Goal: Transaction & Acquisition: Book appointment/travel/reservation

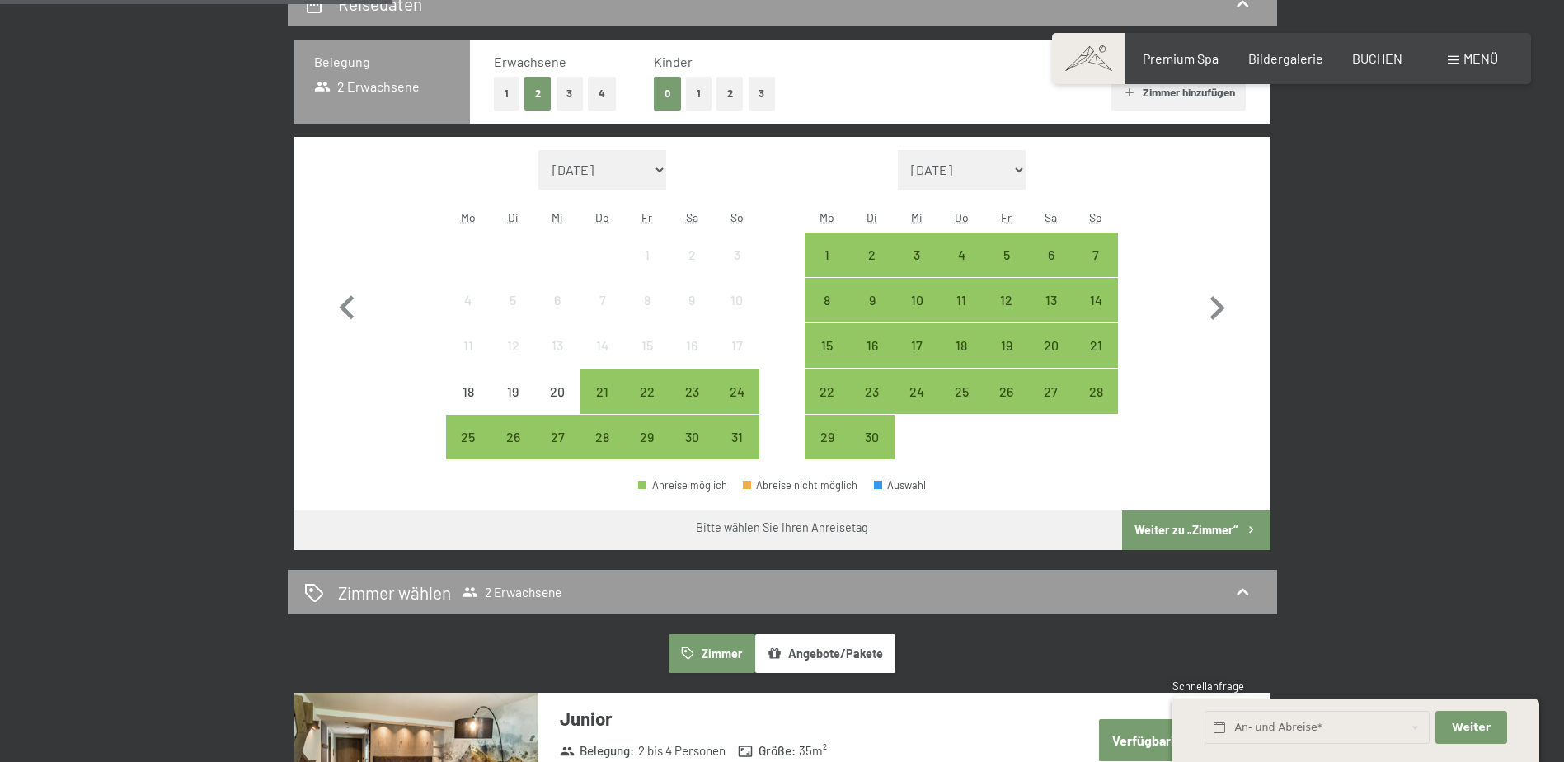
scroll to position [412, 0]
click at [853, 650] on button "Angebote/Pakete" at bounding box center [825, 653] width 140 height 38
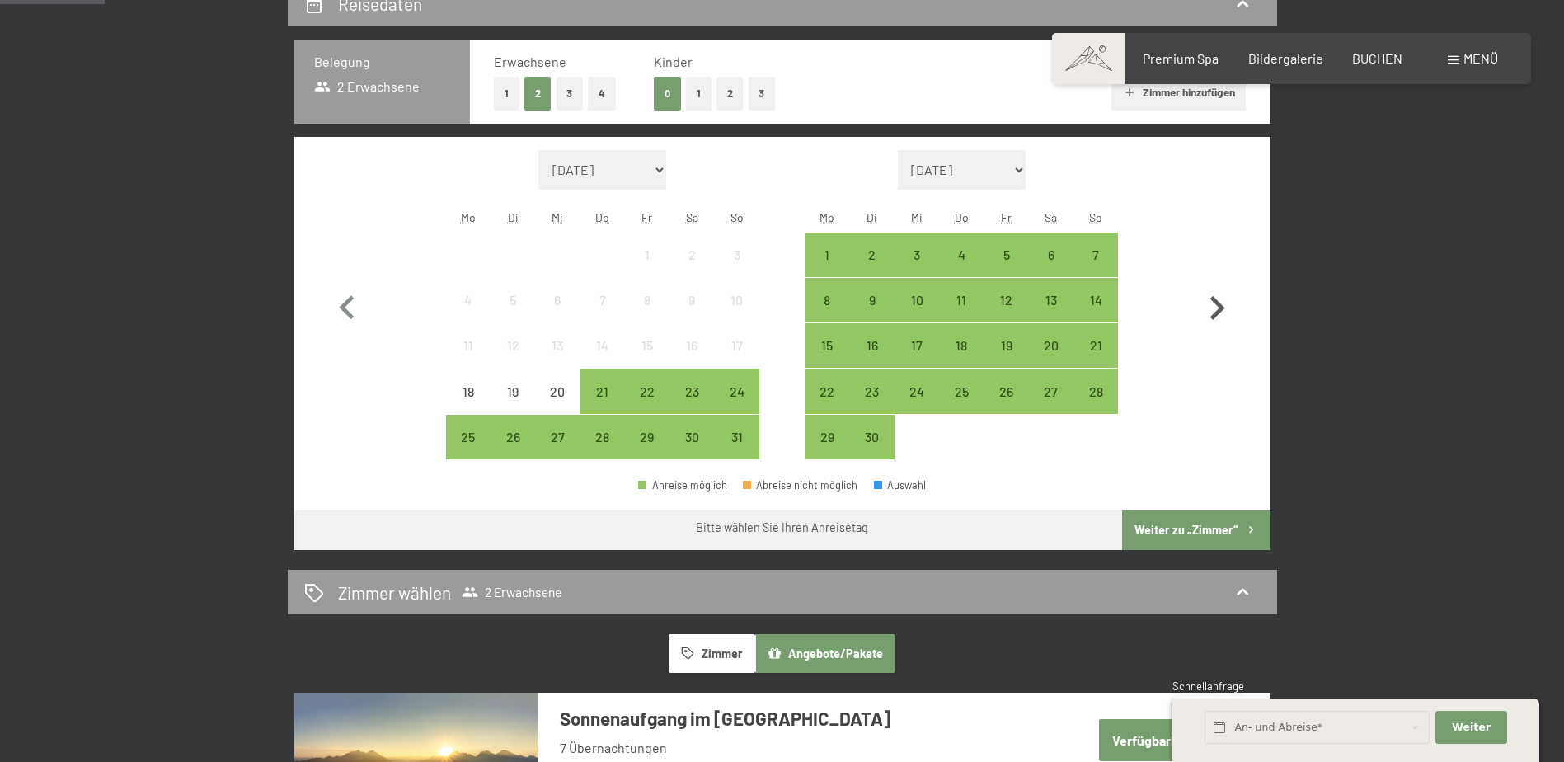
click at [1219, 312] on icon "button" at bounding box center [1217, 308] width 15 height 24
select select "2025-09-01"
select select "2025-10-01"
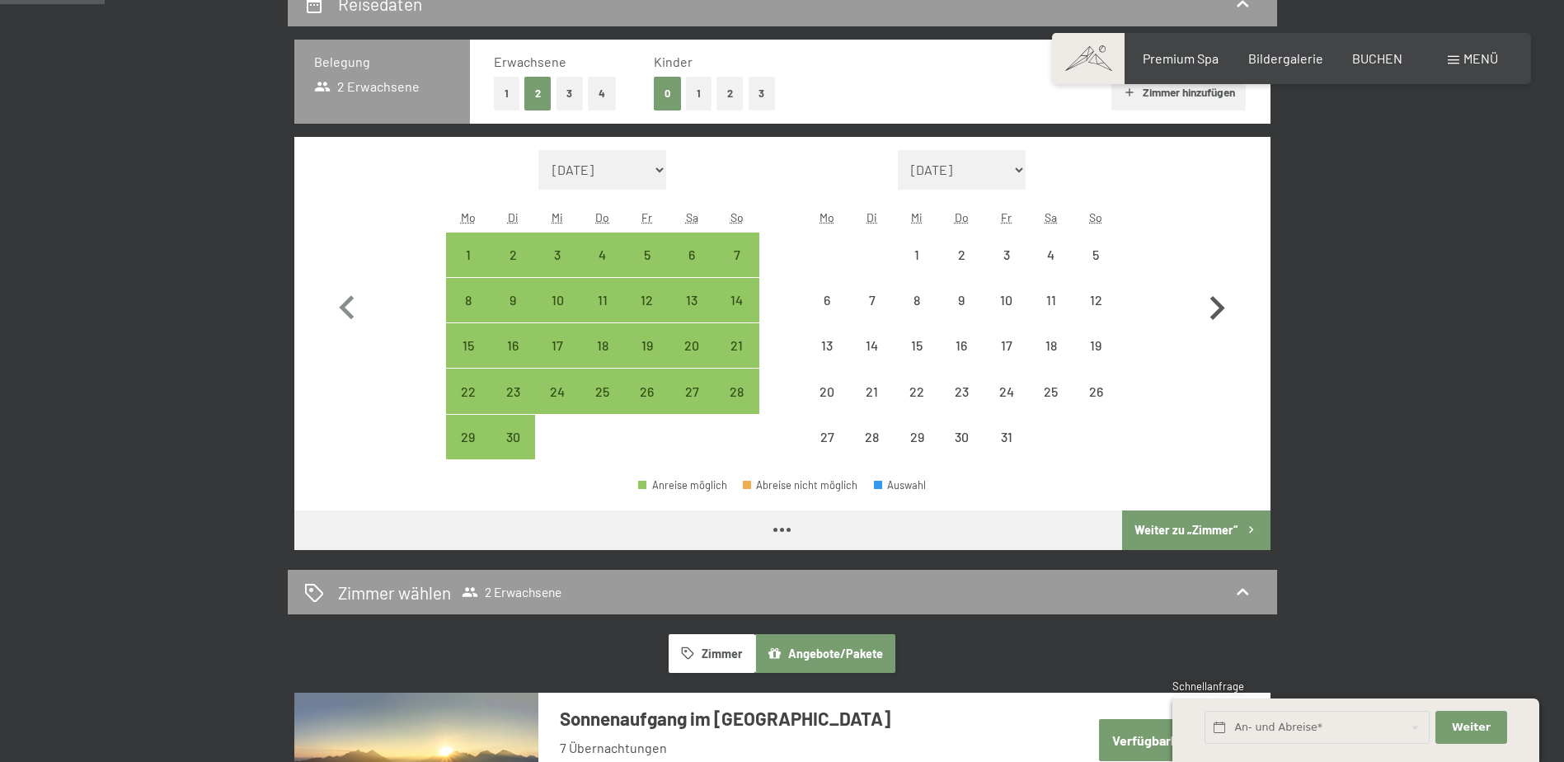
click at [1219, 312] on icon "button" at bounding box center [1217, 308] width 15 height 24
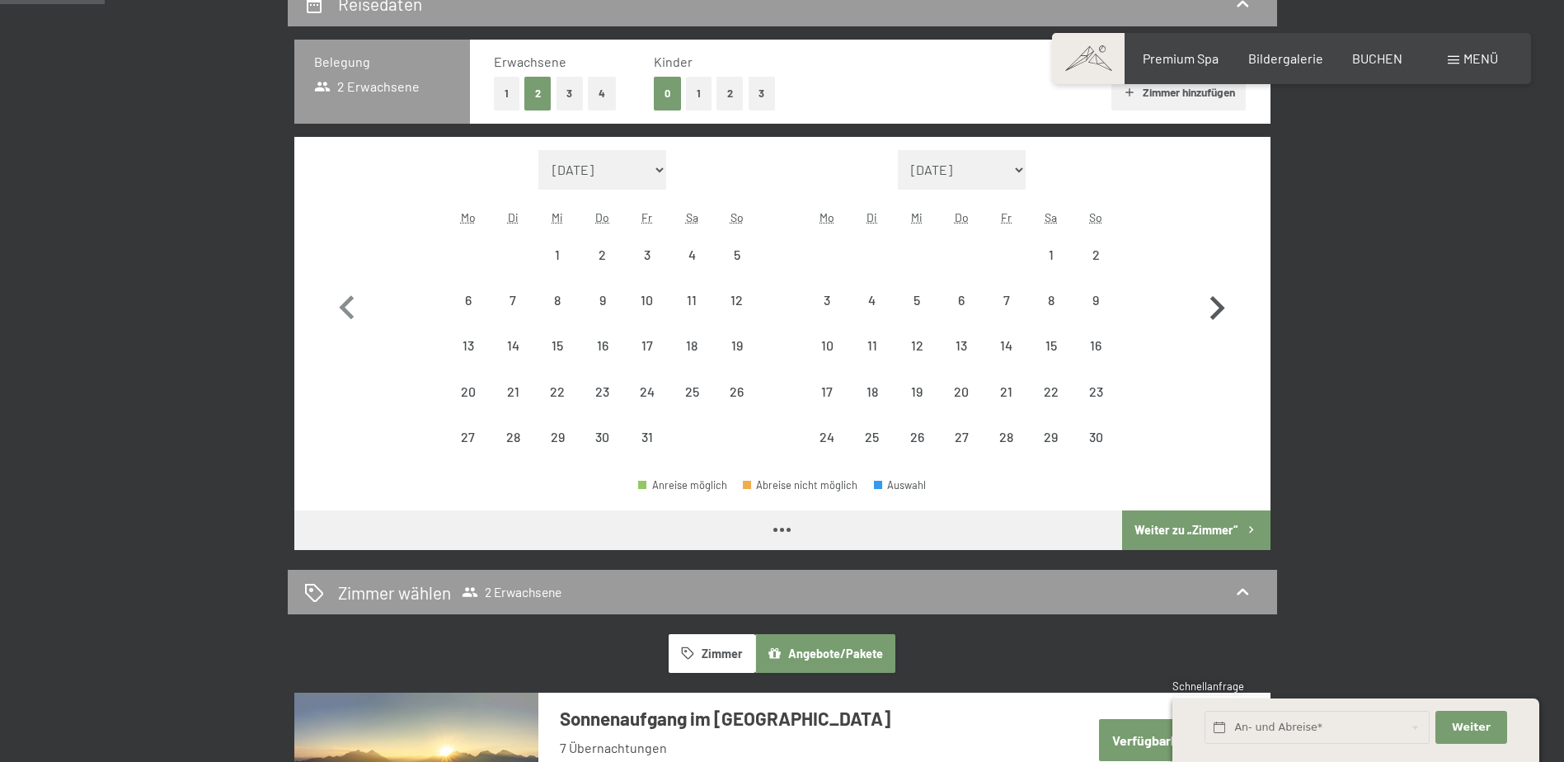
click at [1219, 312] on icon "button" at bounding box center [1217, 308] width 15 height 24
select select "2025-12-01"
select select "2026-01-01"
click at [1219, 312] on icon "button" at bounding box center [1217, 308] width 15 height 24
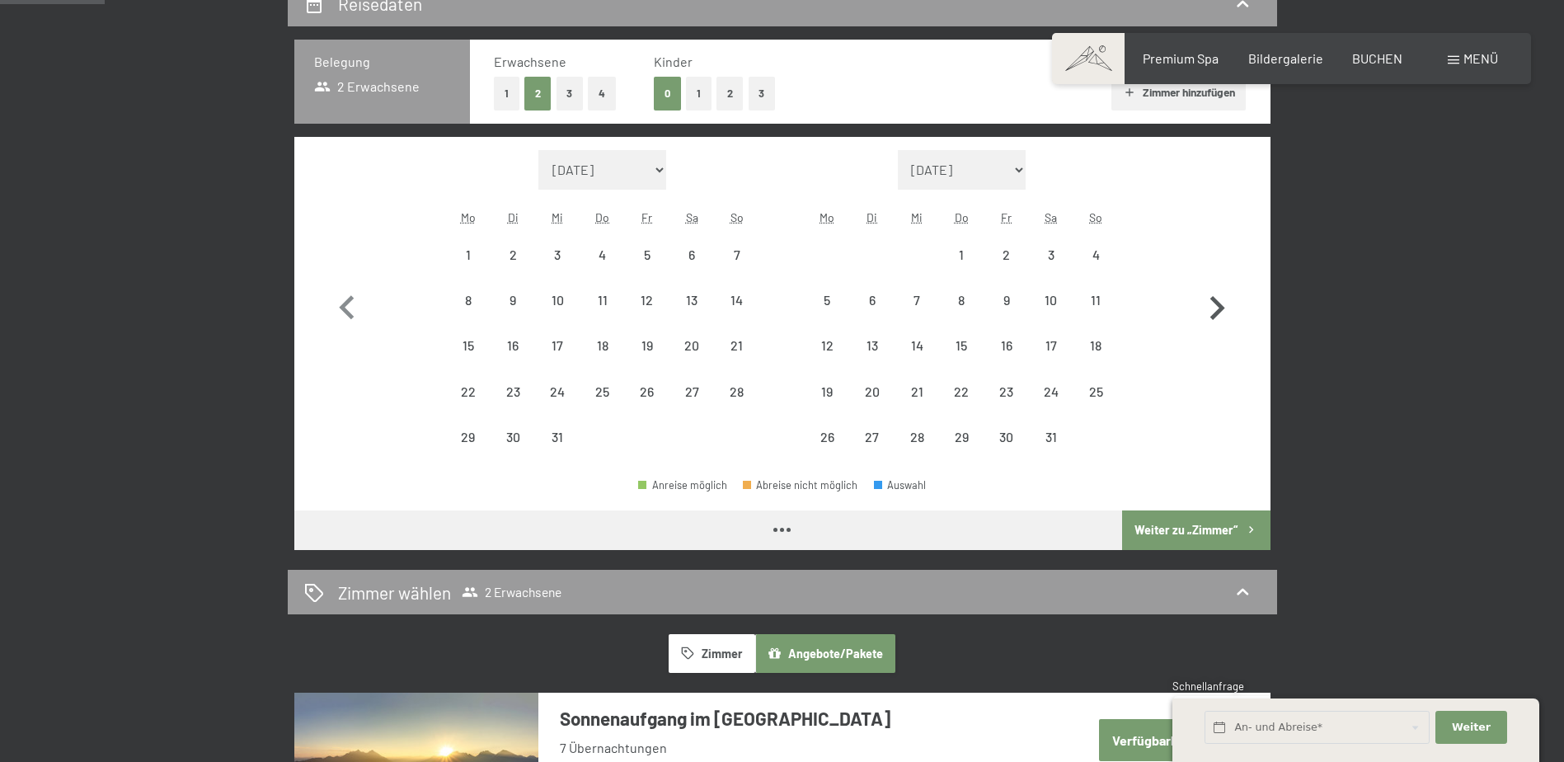
select select "2026-01-01"
select select "2026-02-01"
click at [1219, 312] on icon "button" at bounding box center [1217, 308] width 15 height 24
select select "2026-02-01"
select select "2026-03-01"
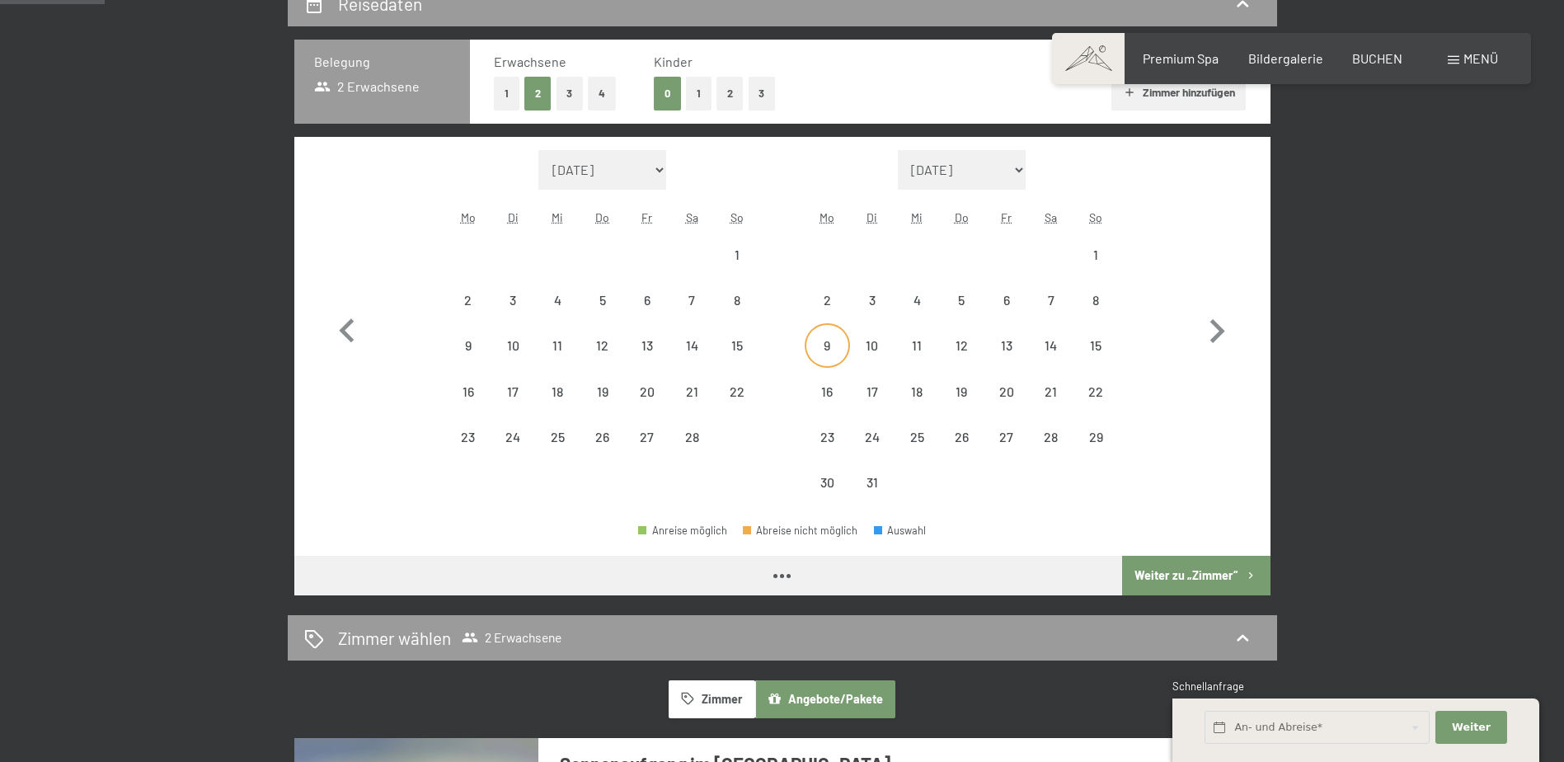
select select "2026-02-01"
select select "2026-03-01"
select select "2026-02-01"
select select "2026-03-01"
click at [836, 354] on div "9" at bounding box center [826, 359] width 41 height 41
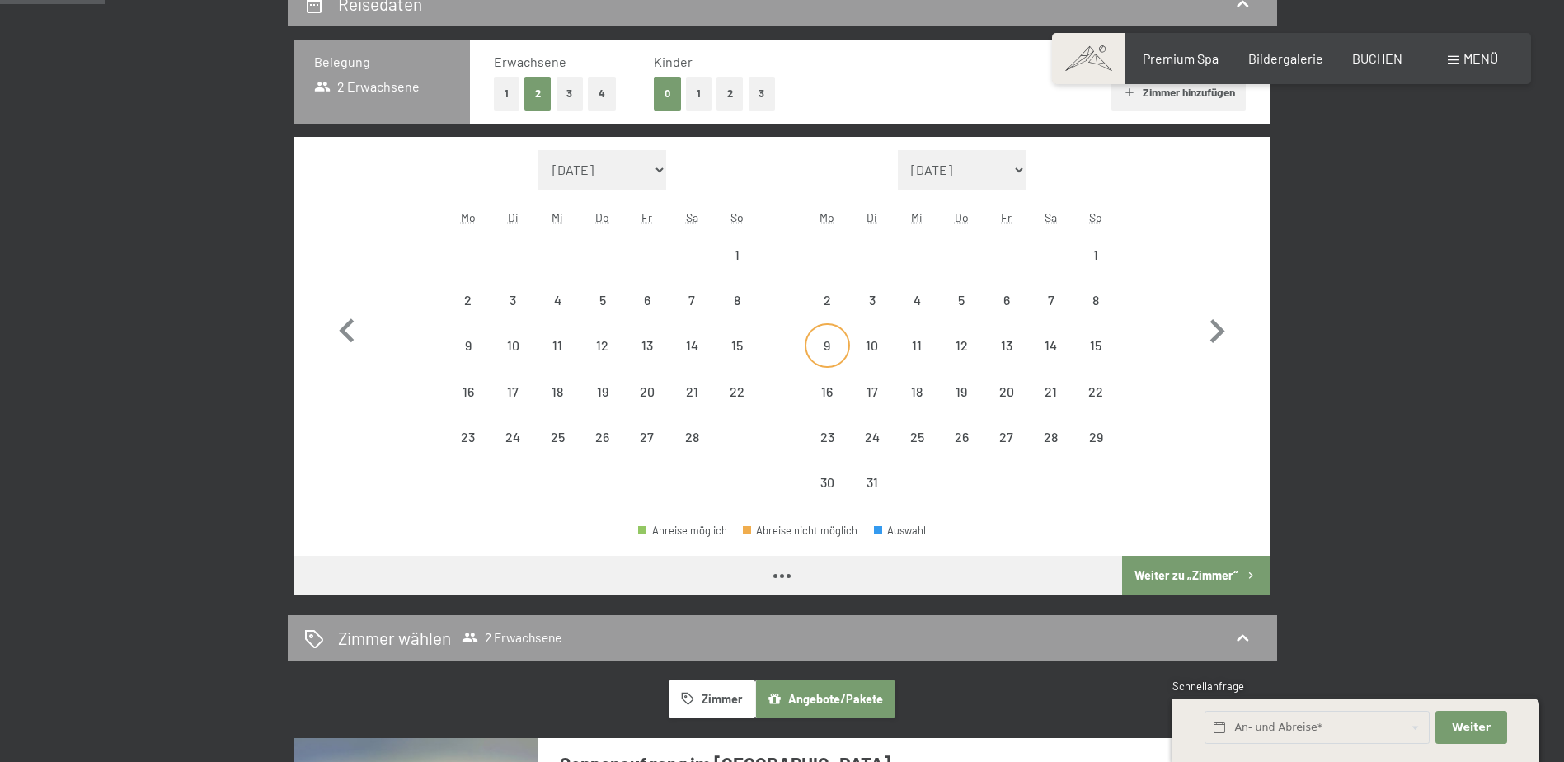
select select "2026-02-01"
select select "2026-03-01"
select select "2026-02-01"
select select "2026-03-01"
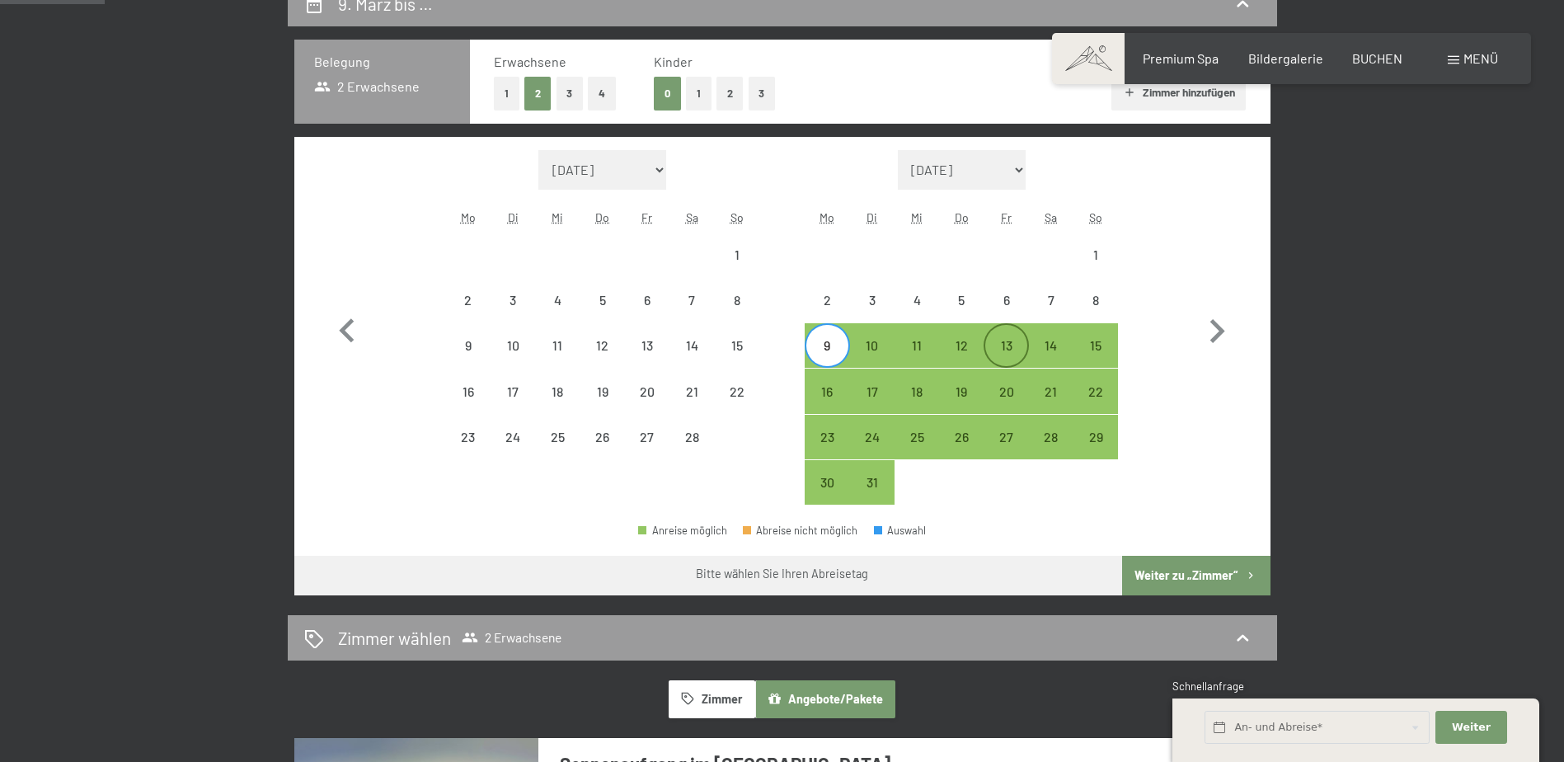
click at [1017, 346] on div "13" at bounding box center [1005, 359] width 41 height 41
select select "2026-02-01"
select select "2026-03-01"
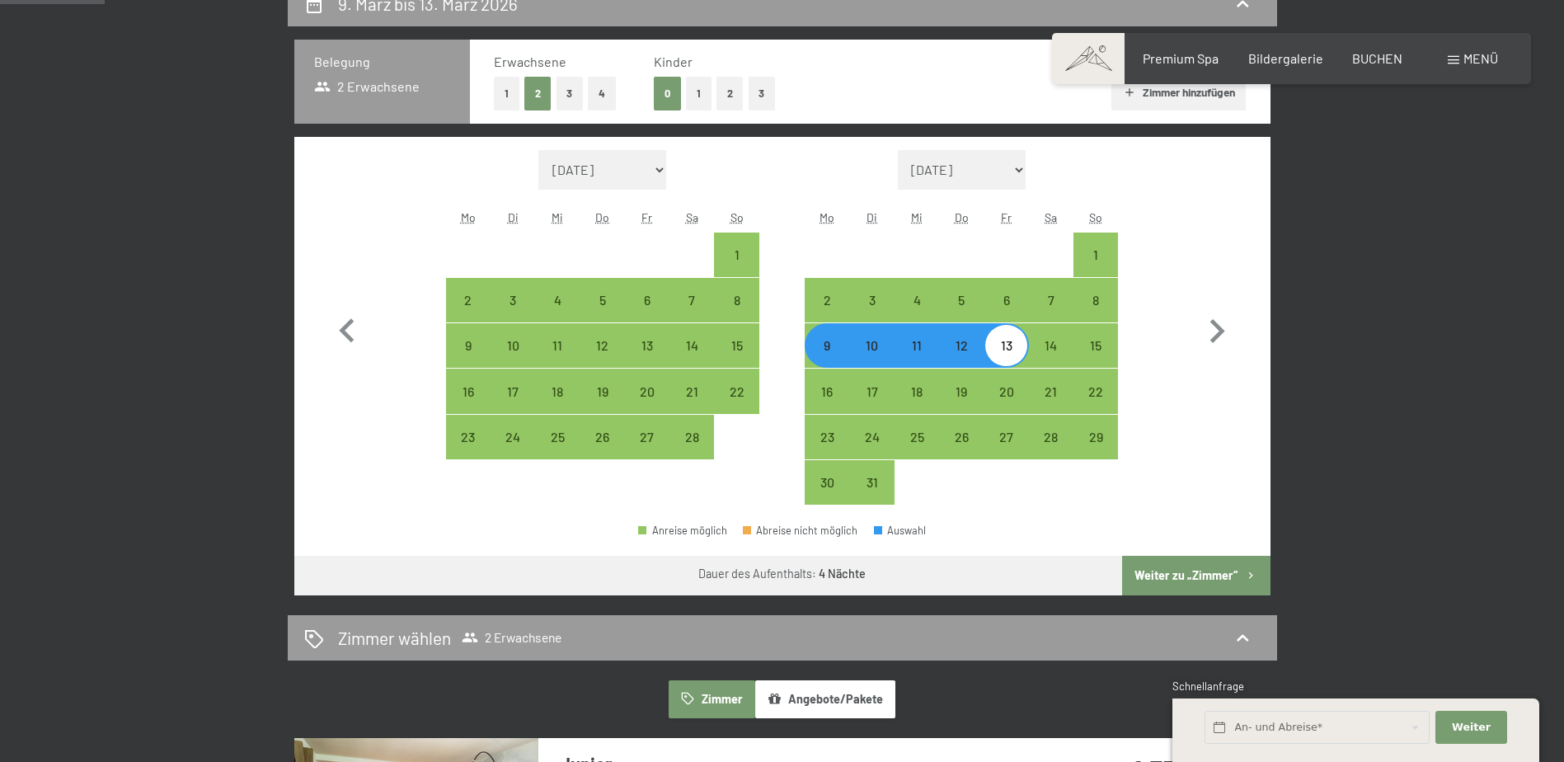
click at [1209, 576] on button "Weiter zu „Zimmer“" at bounding box center [1196, 576] width 148 height 40
select select "2026-02-01"
select select "2026-03-01"
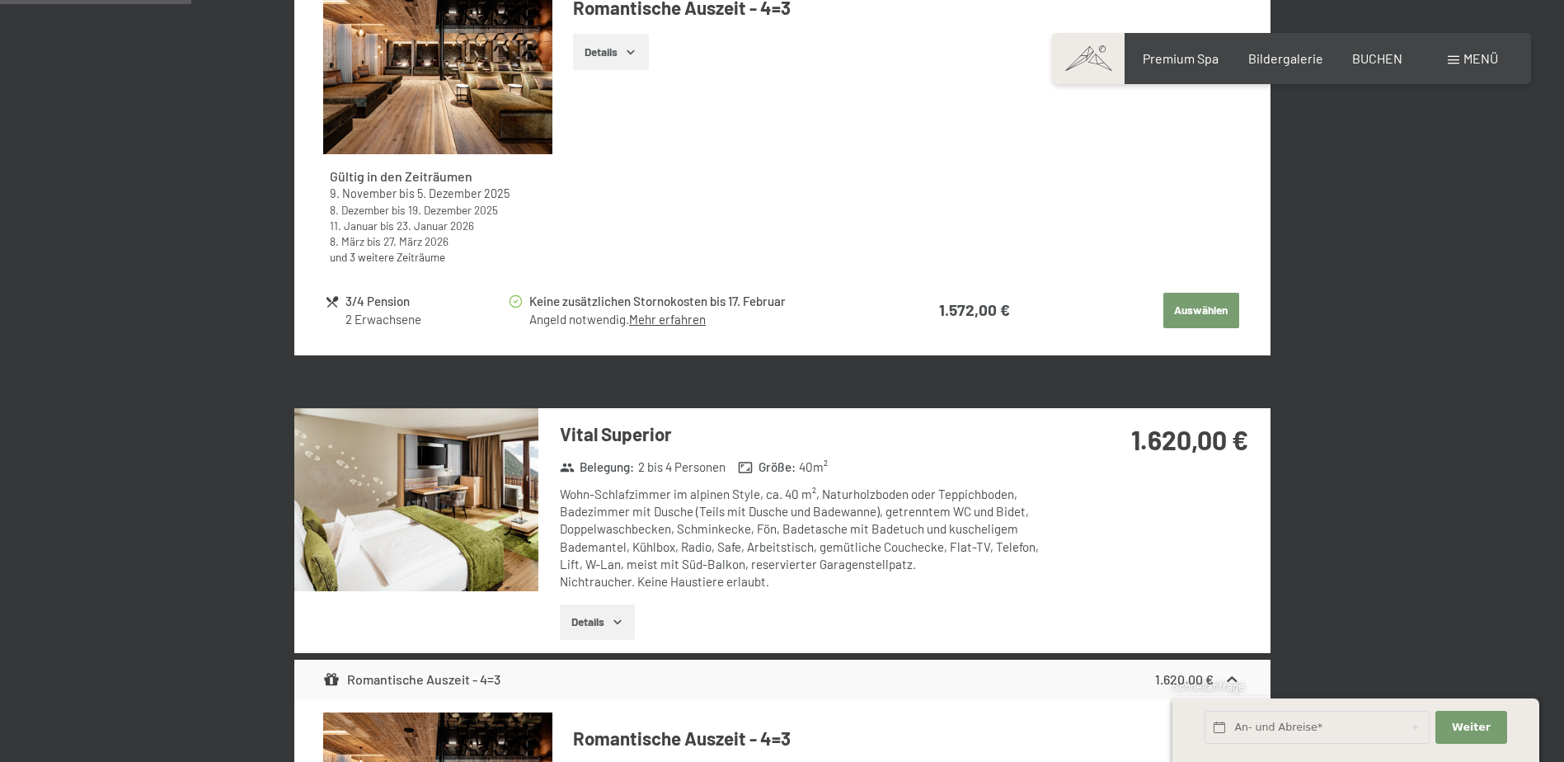
scroll to position [888, 0]
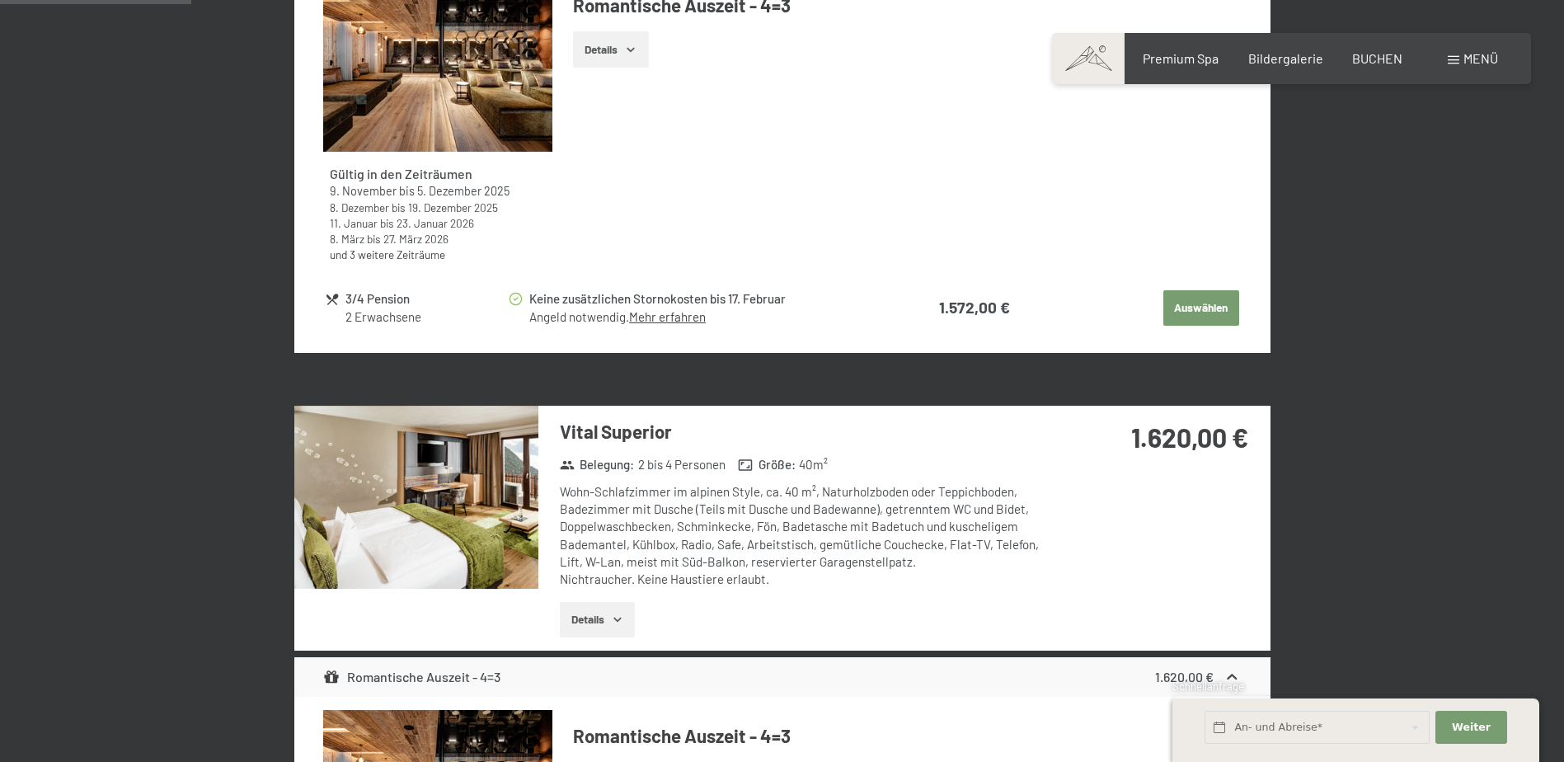
click at [427, 256] on link "und 3 weitere Zeiträume" at bounding box center [387, 254] width 115 height 14
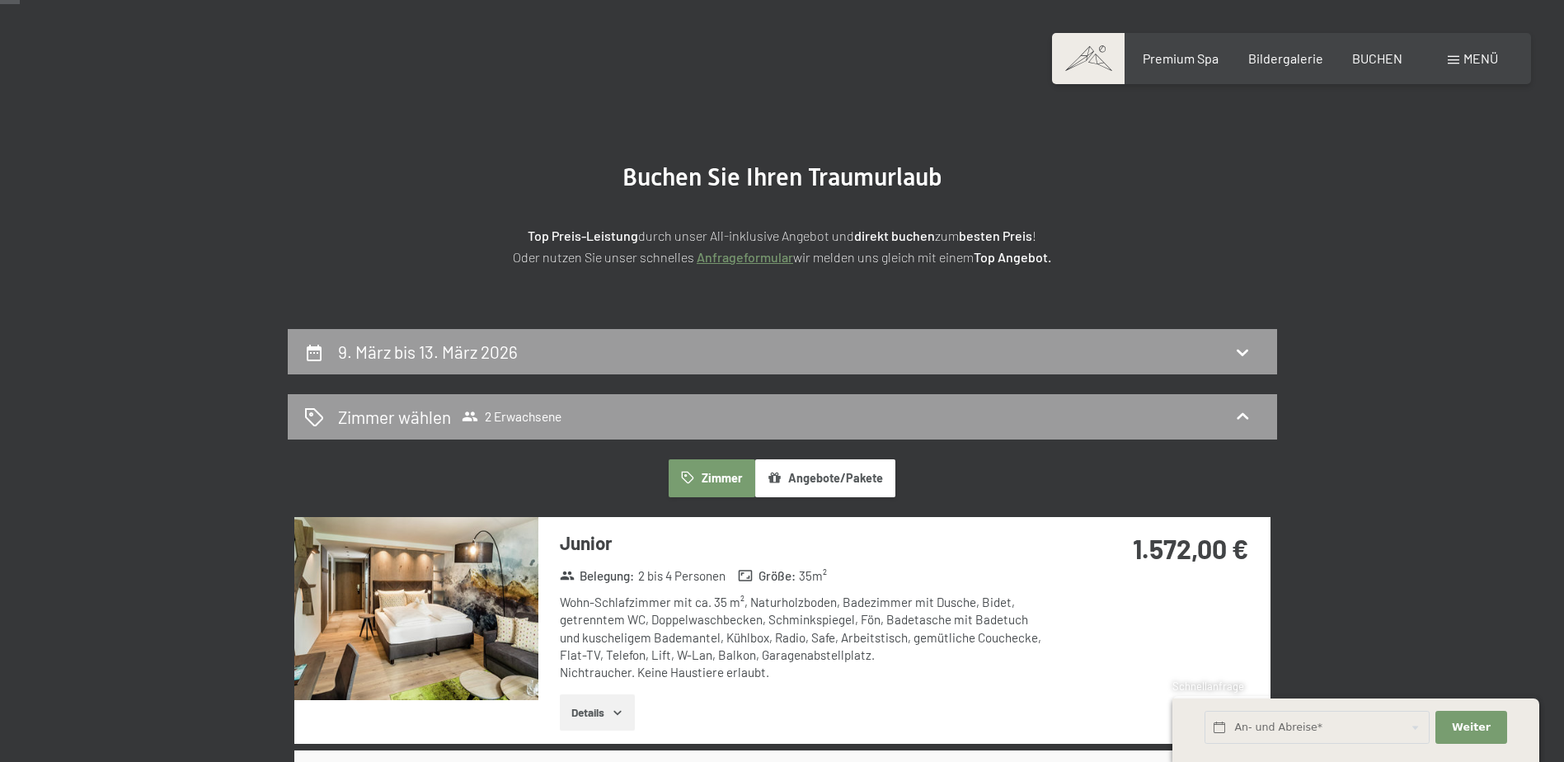
scroll to position [63, 0]
click at [801, 480] on button "Angebote/Pakete" at bounding box center [825, 479] width 140 height 38
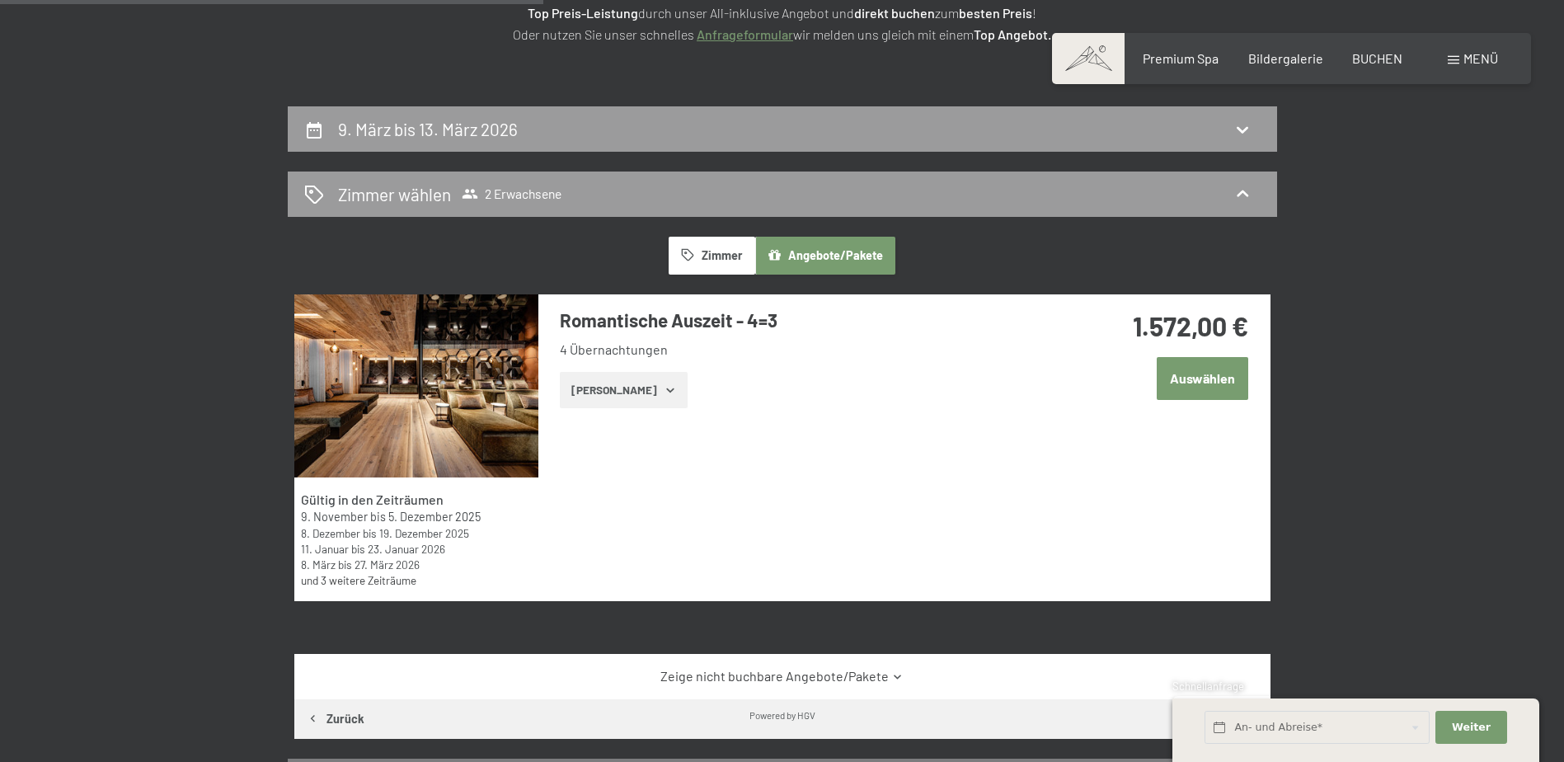
scroll to position [0, 0]
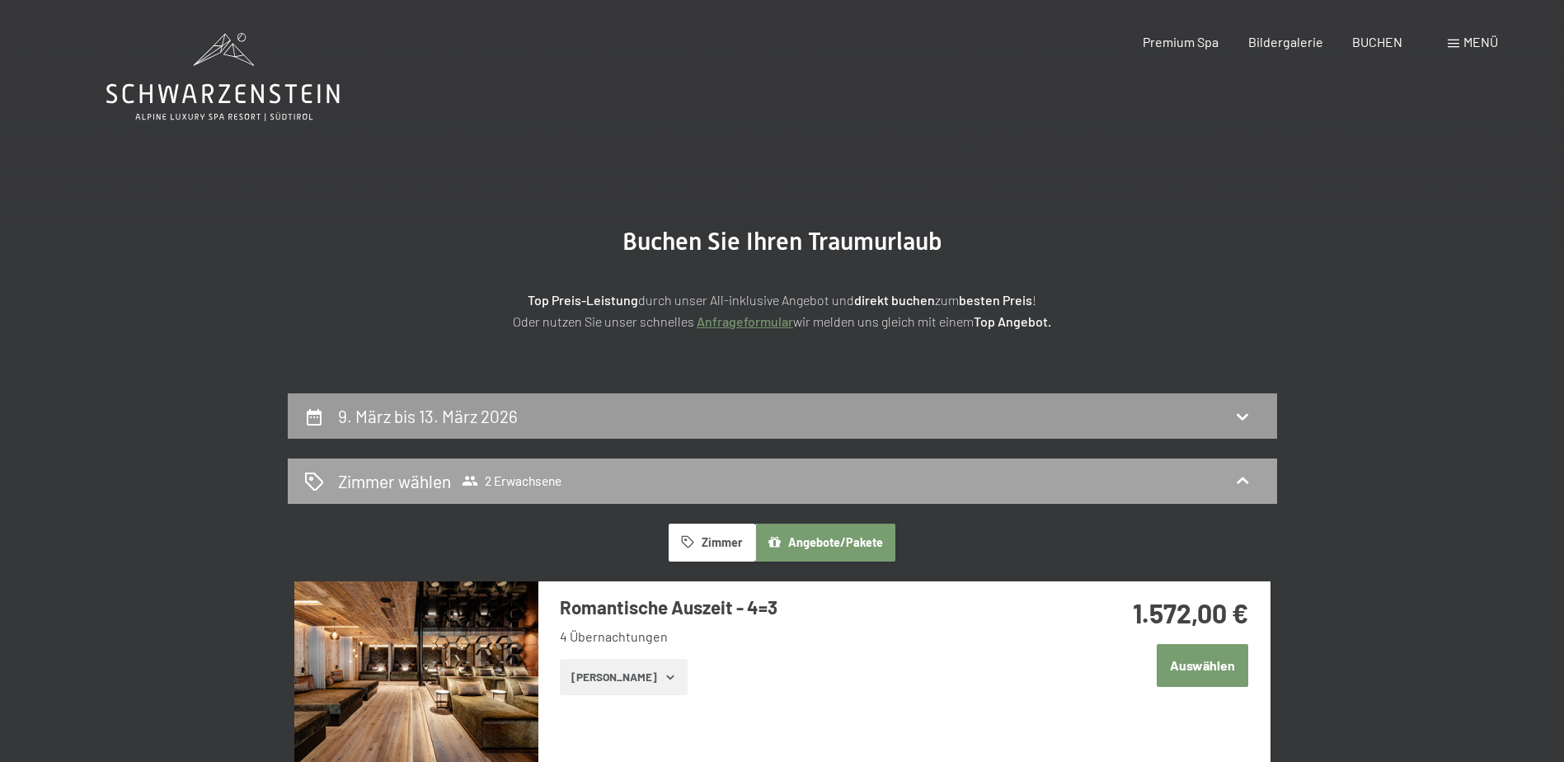
click at [519, 470] on span "Zimmer wählen 2 Erwachsene" at bounding box center [449, 481] width 223 height 24
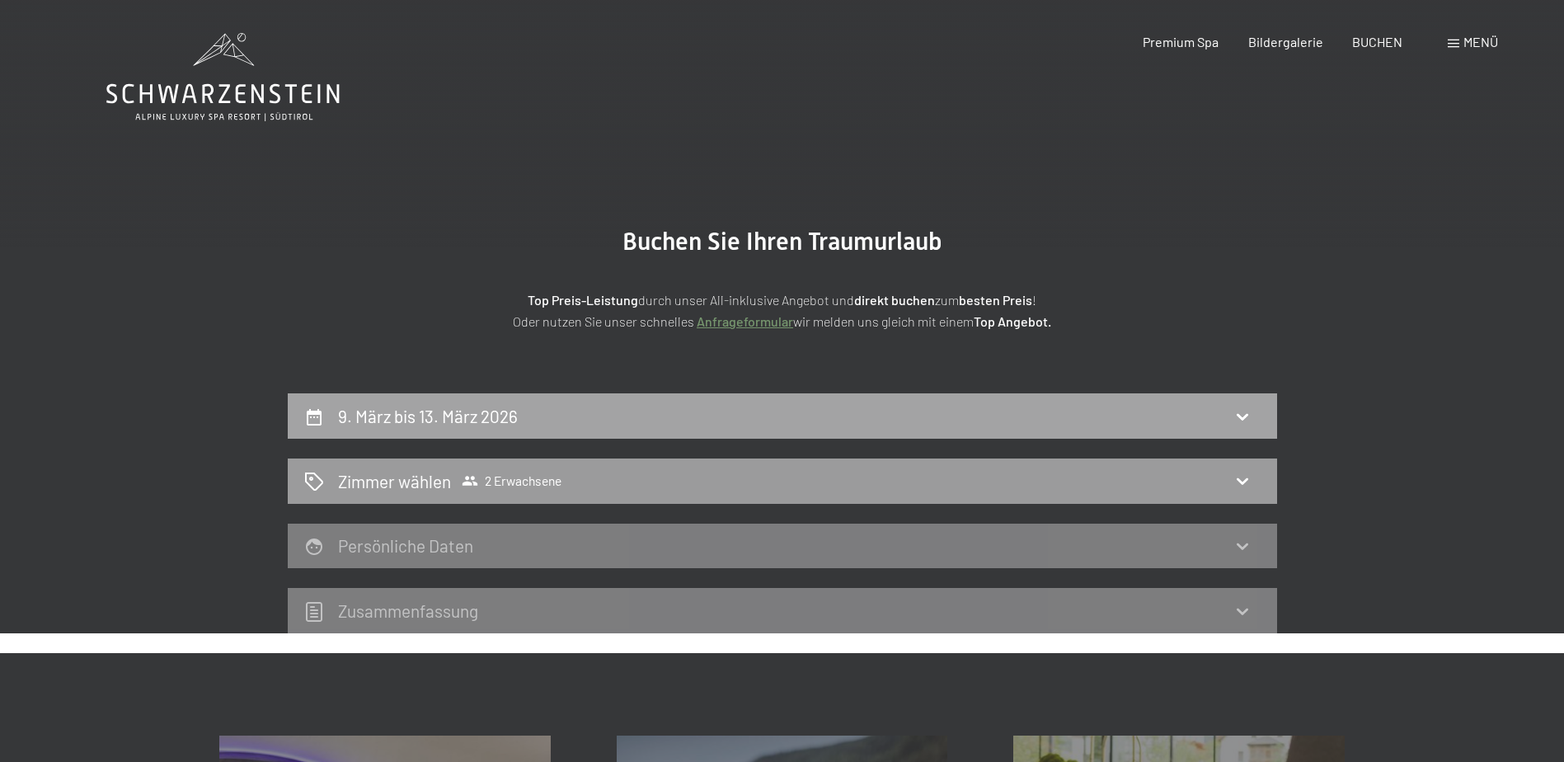
click at [552, 402] on div "9. März bis 13. März 2026" at bounding box center [782, 415] width 989 height 45
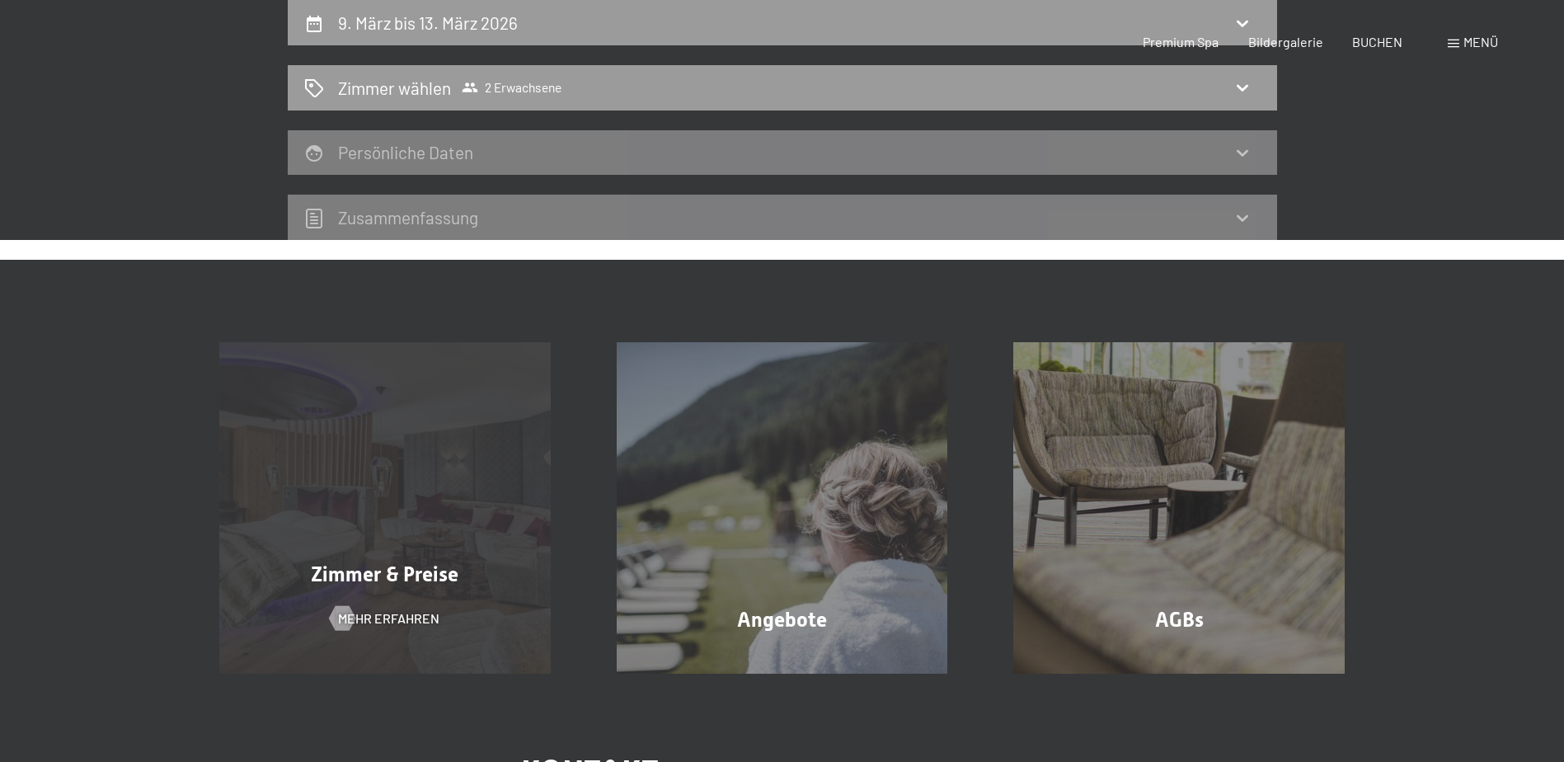
select select "2026-02-01"
select select "2026-03-01"
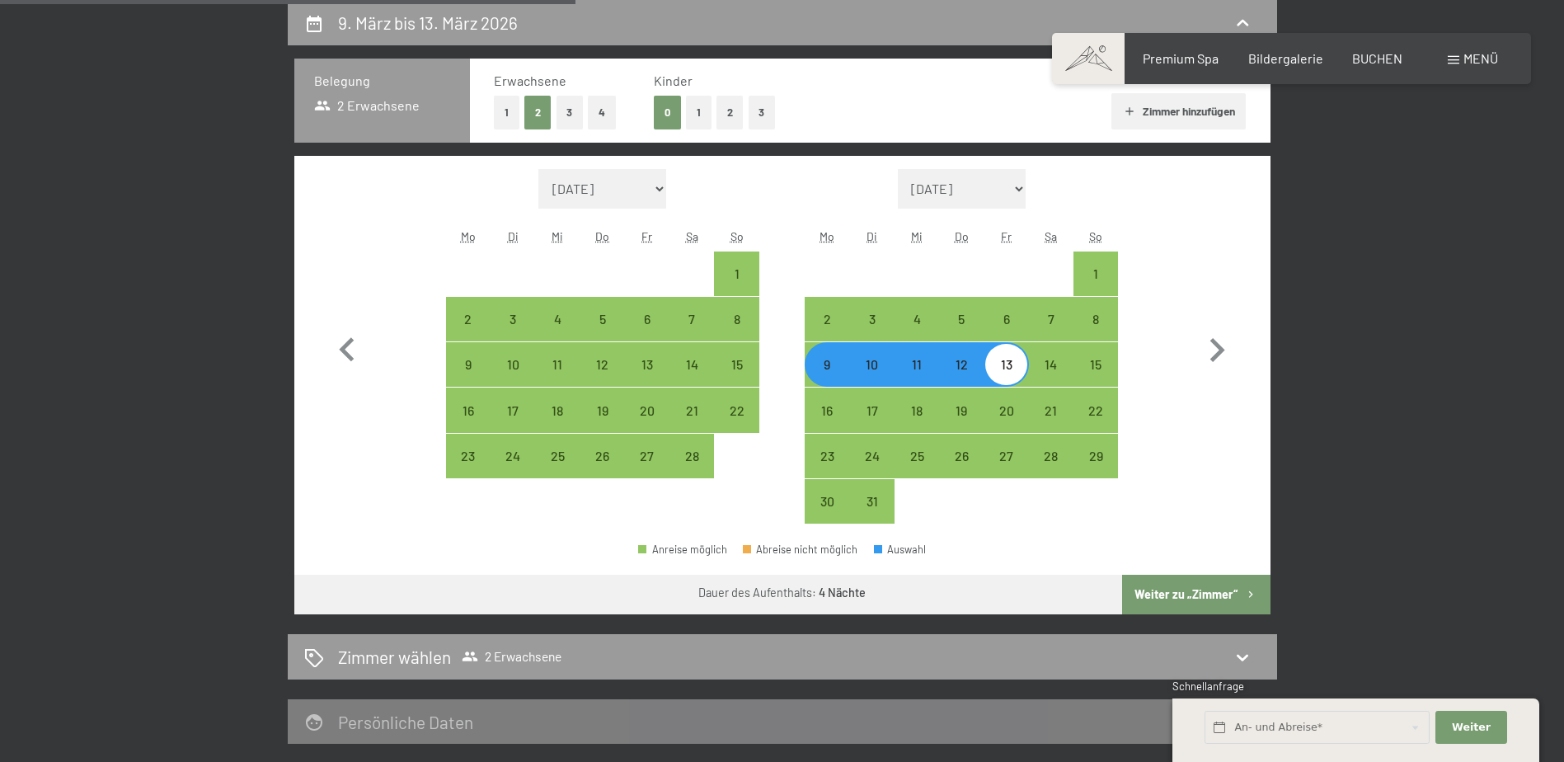
click at [721, 103] on button "2" at bounding box center [729, 113] width 27 height 34
select select "2026-02-01"
select select "2026-03-01"
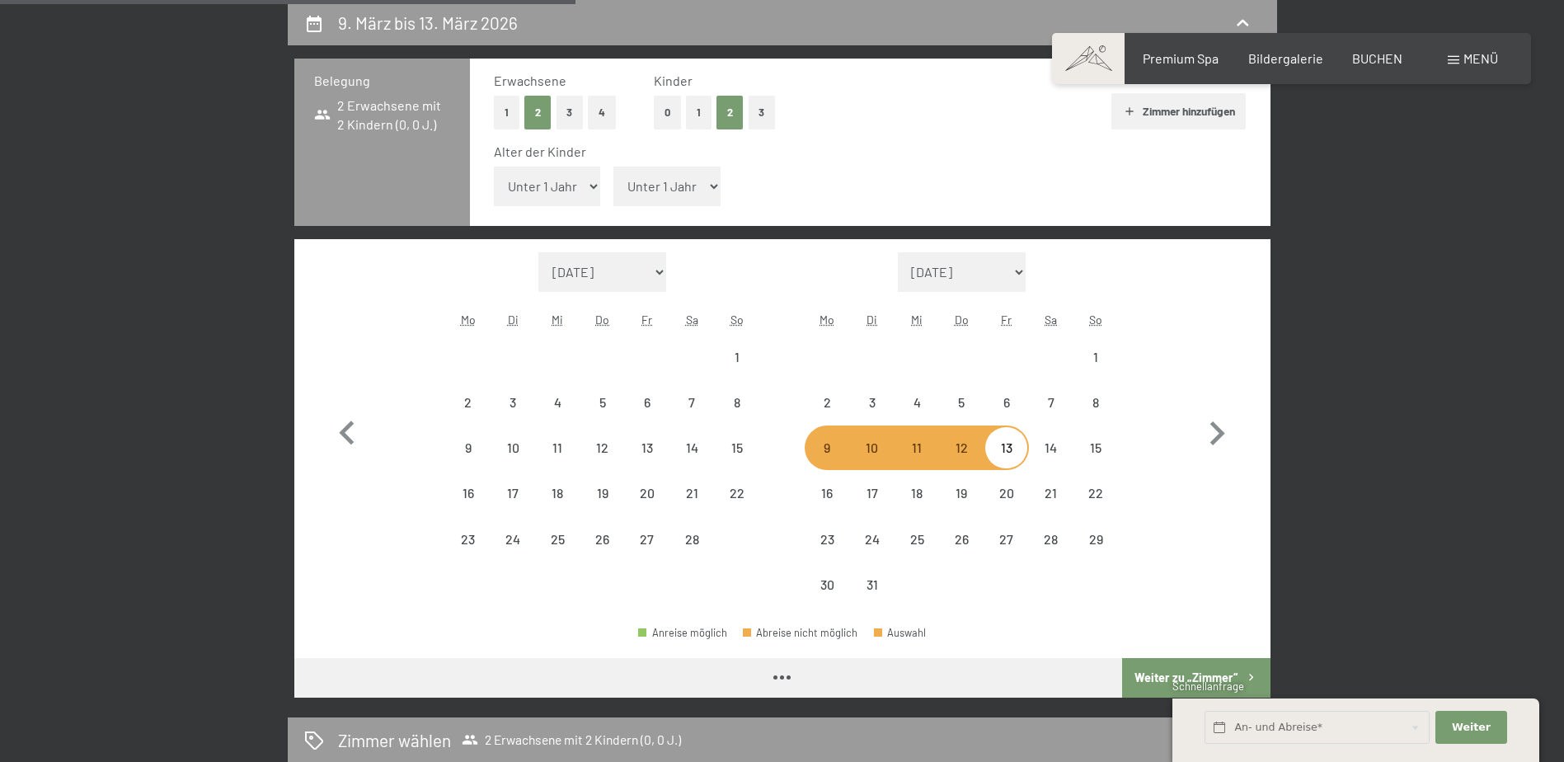
click at [567, 193] on select "Unter 1 Jahr 1 Jahr 2 Jahre 3 Jahre 4 Jahre 5 Jahre 6 Jahre 7 Jahre 8 Jahre 9 J…" at bounding box center [547, 187] width 107 height 40
select select "2026-02-01"
select select "2026-03-01"
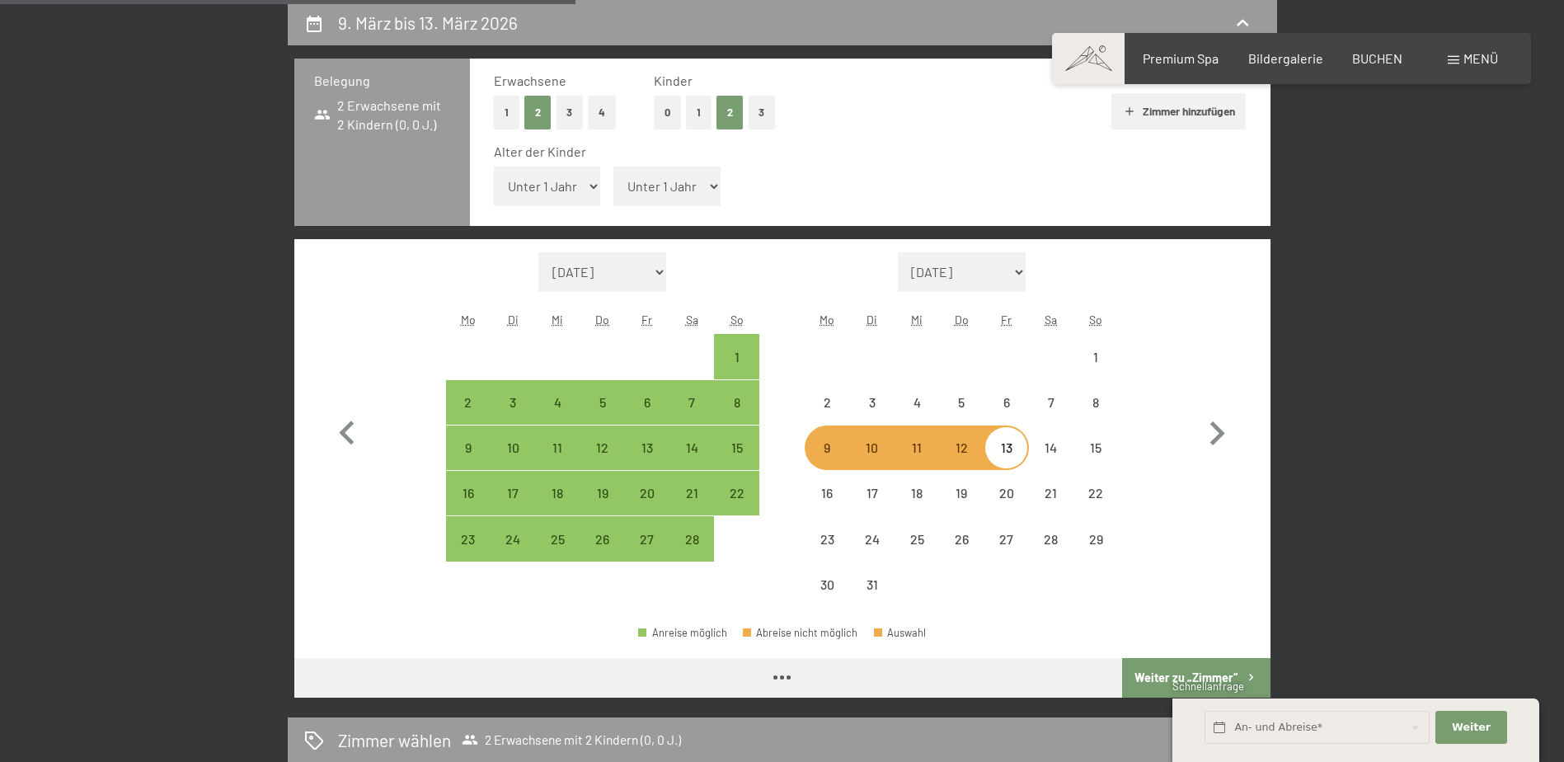
select select "2026-02-01"
select select "2026-03-01"
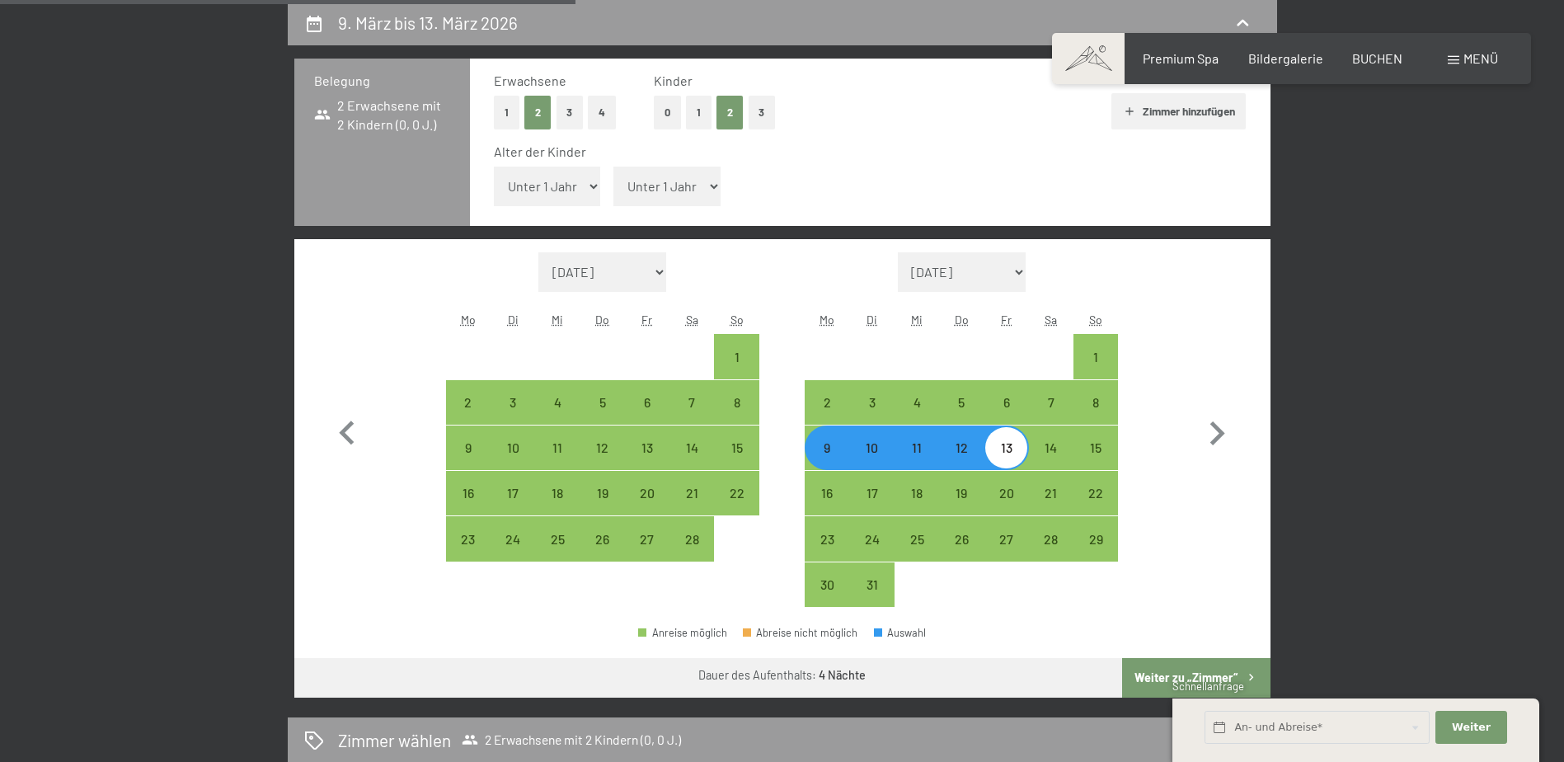
select select "1"
click at [494, 167] on select "Unter 1 Jahr 1 Jahr 2 Jahre 3 Jahre 4 Jahre 5 Jahre 6 Jahre 7 Jahre 8 Jahre 9 J…" at bounding box center [547, 187] width 107 height 40
select select "2026-02-01"
select select "2026-03-01"
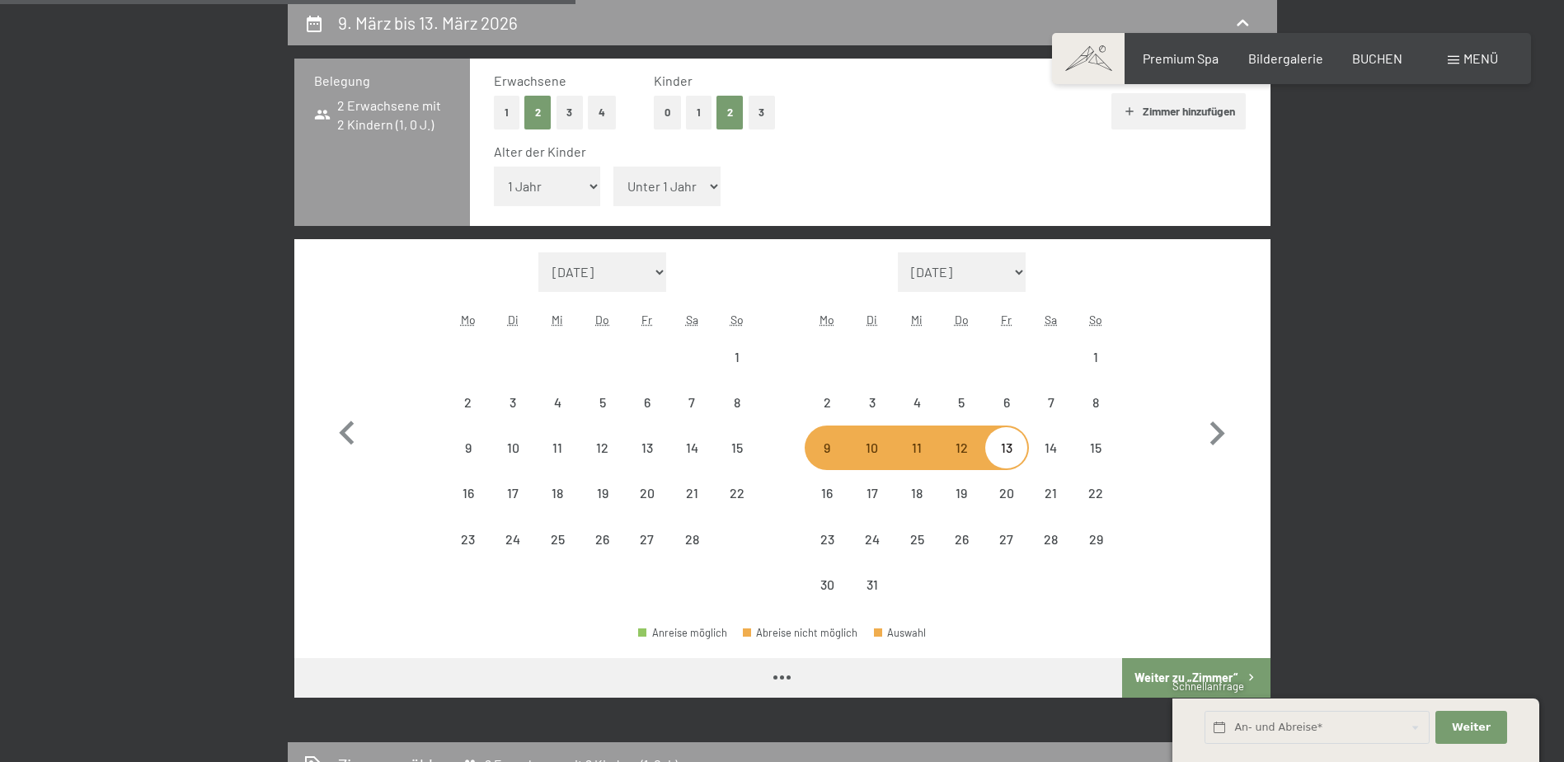
click at [669, 178] on select "Unter 1 Jahr 1 Jahr 2 Jahre 3 Jahre 4 Jahre 5 Jahre 6 Jahre 7 Jahre 8 Jahre 9 J…" at bounding box center [666, 187] width 107 height 40
select select "2026-02-01"
select select "2026-03-01"
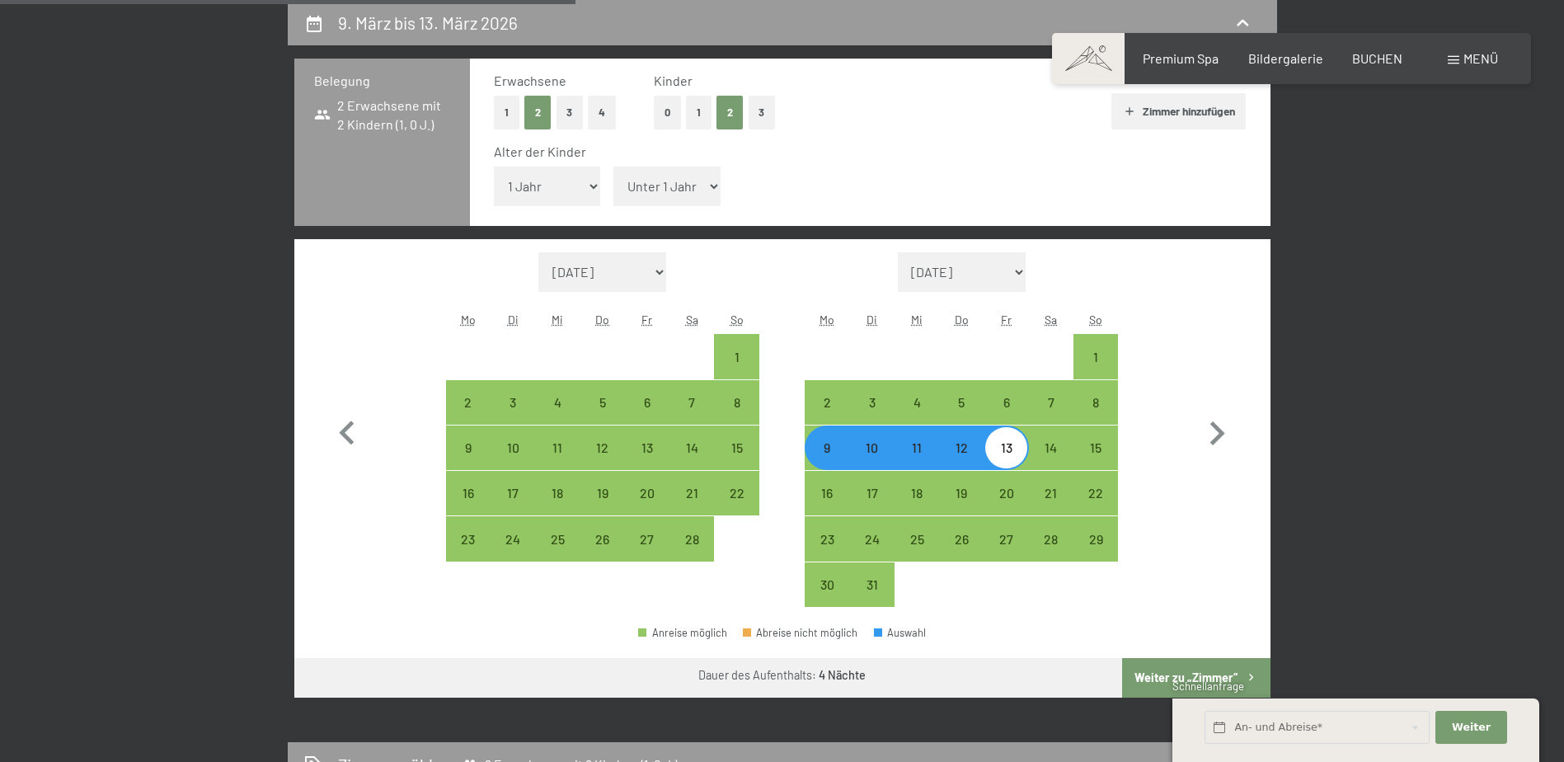
select select "2"
click at [613, 167] on select "Unter 1 Jahr 1 Jahr 2 Jahre 3 Jahre 4 Jahre 5 Jahre 6 Jahre 7 Jahre 8 Jahre 9 J…" at bounding box center [666, 187] width 107 height 40
select select "2026-02-01"
select select "2026-03-01"
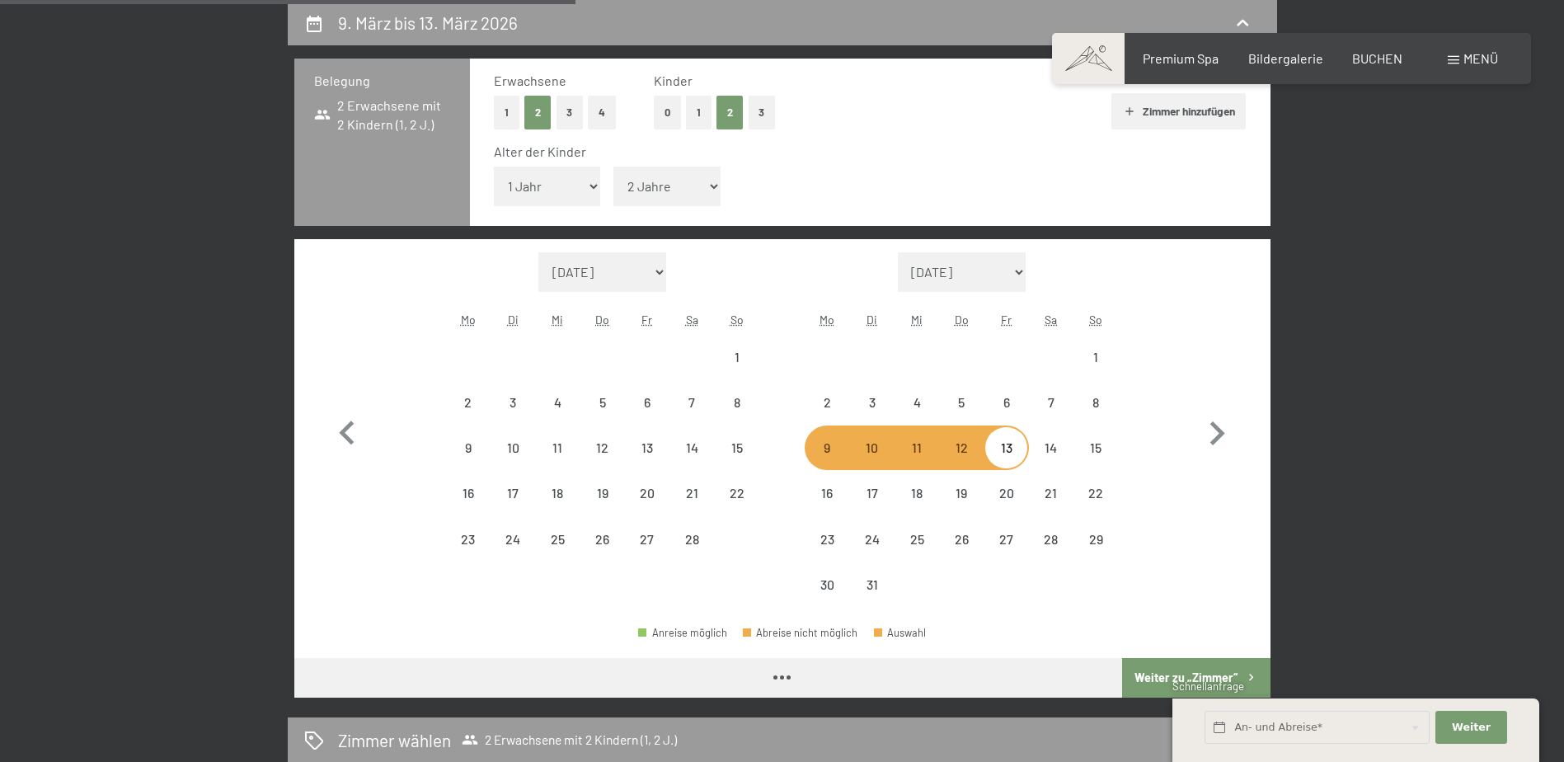
click at [587, 189] on select "Unter 1 Jahr 1 Jahr 2 Jahre 3 Jahre 4 Jahre 5 Jahre 6 Jahre 7 Jahre 8 Jahre 9 J…" at bounding box center [547, 187] width 107 height 40
select select "0"
click at [494, 167] on select "Unter 1 Jahr 1 Jahr 2 Jahre 3 Jahre 4 Jahre 5 Jahre 6 Jahre 7 Jahre 8 Jahre 9 J…" at bounding box center [547, 187] width 107 height 40
select select "2026-02-01"
select select "2026-03-01"
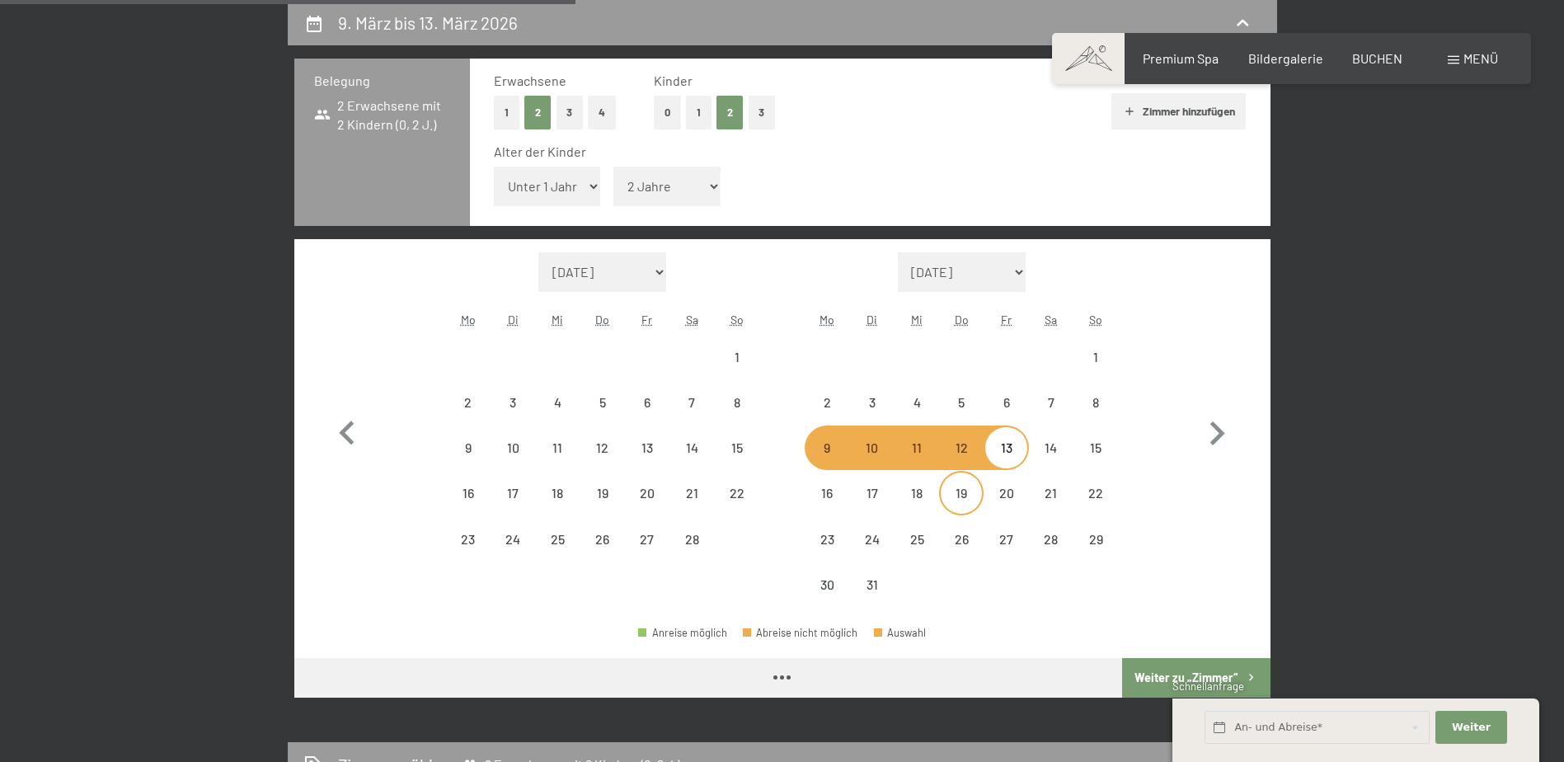
select select "2026-02-01"
select select "2026-03-01"
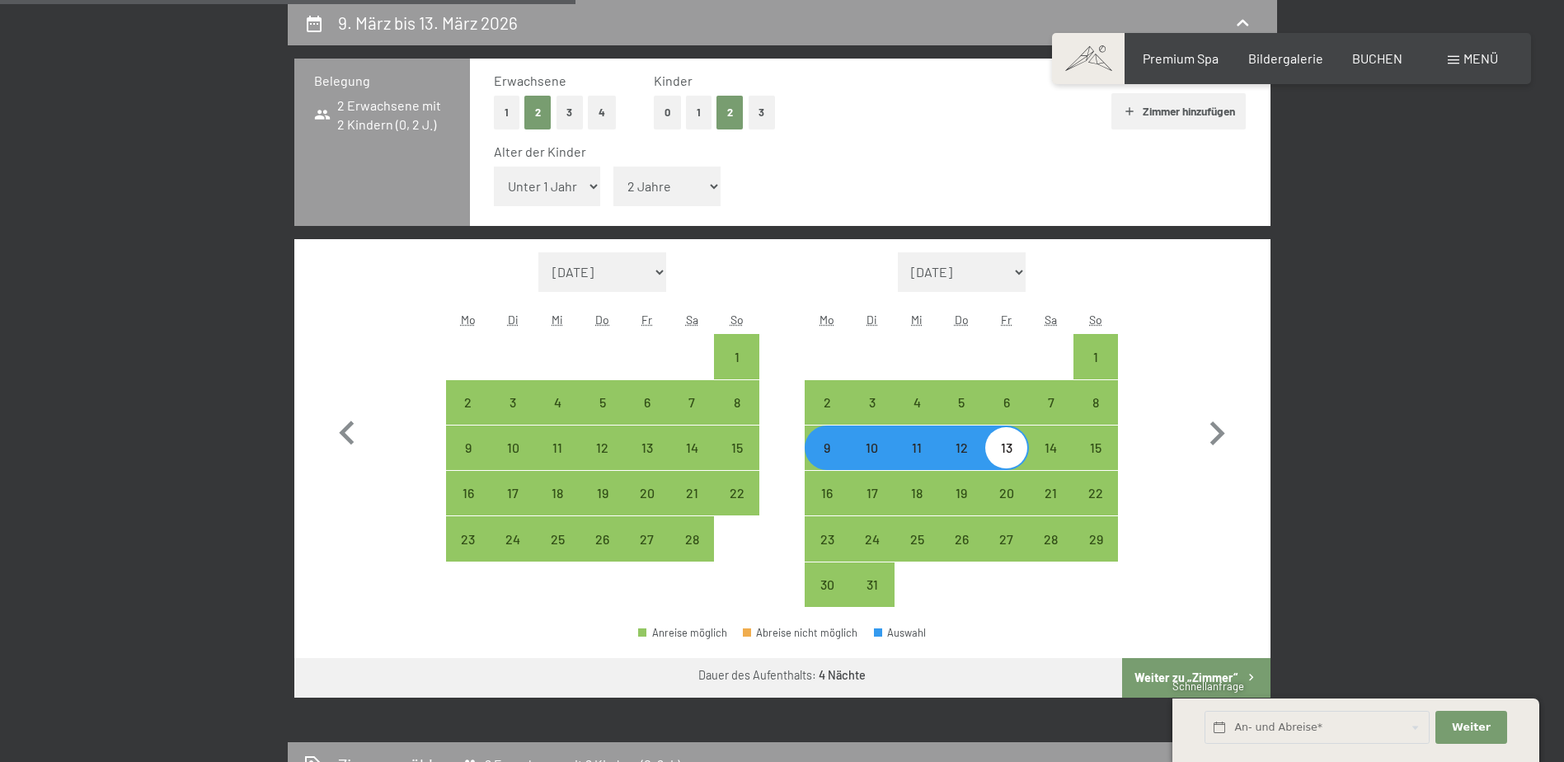
click at [1175, 669] on button "Weiter zu „Zimmer“" at bounding box center [1196, 678] width 148 height 40
select select "2026-02-01"
select select "2026-03-01"
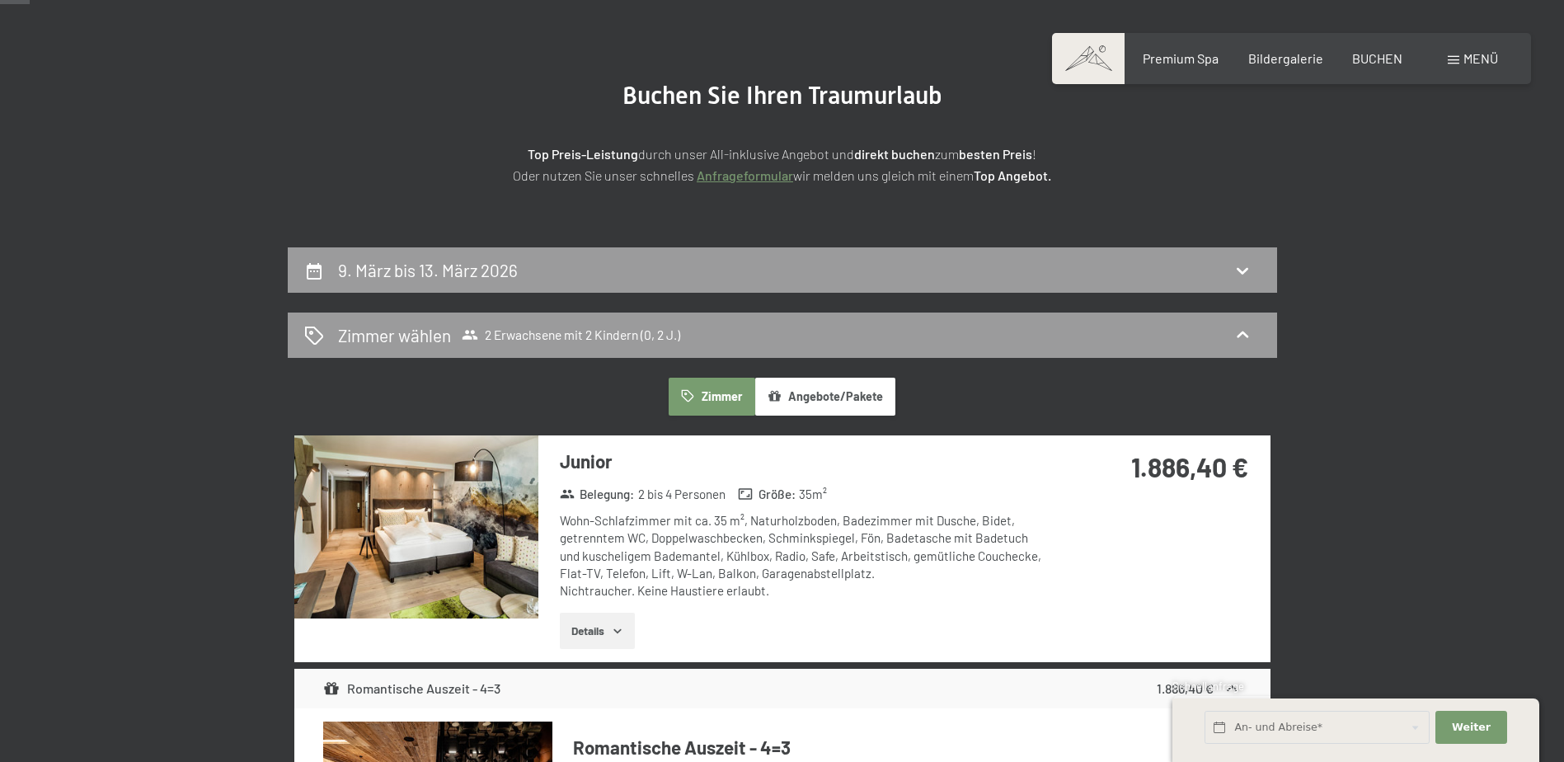
scroll to position [0, 0]
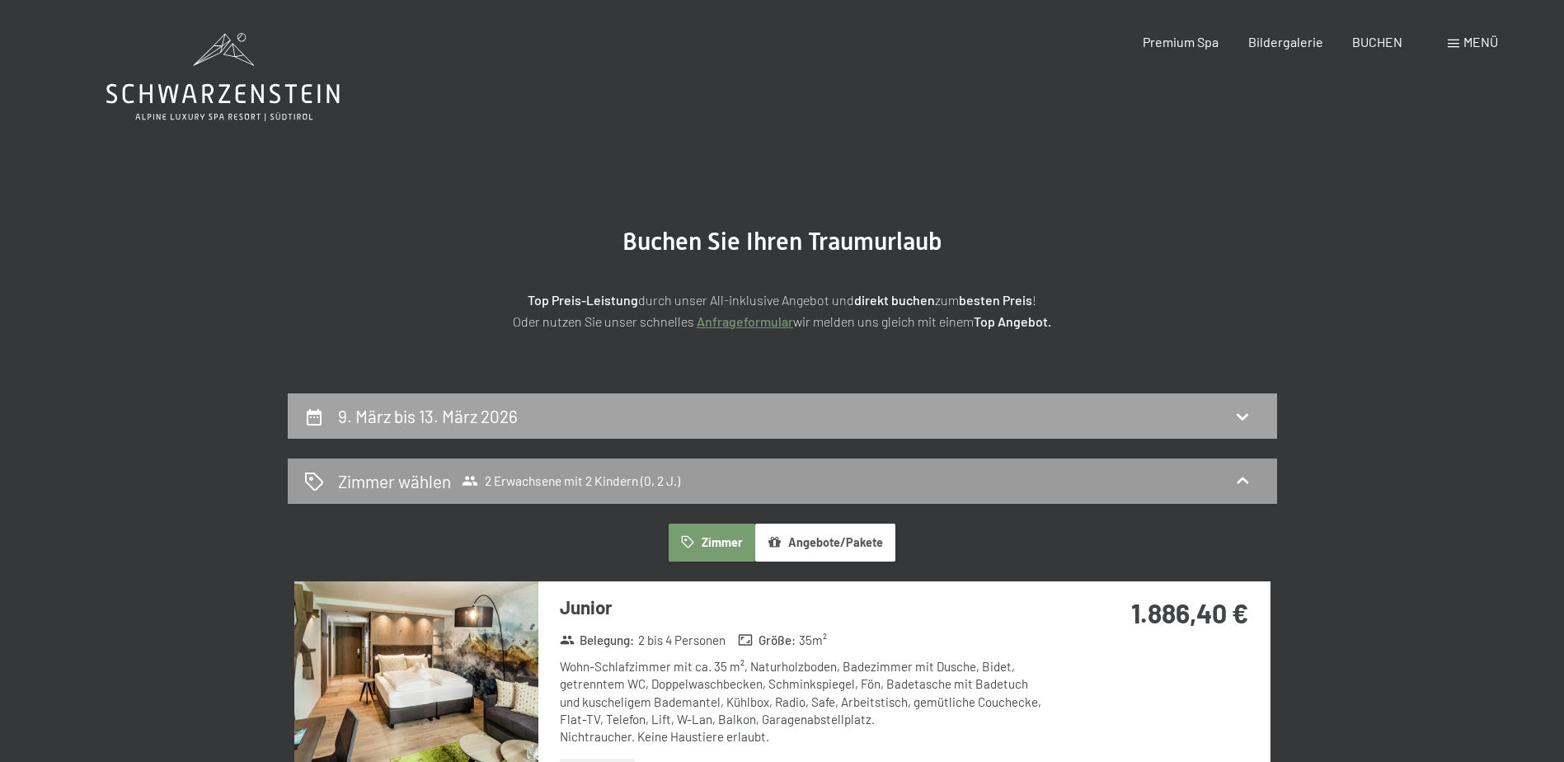
click at [572, 421] on div "9. März bis 13. März 2026" at bounding box center [782, 416] width 956 height 24
select select "2"
select select "2026-02-01"
select select "2026-03-01"
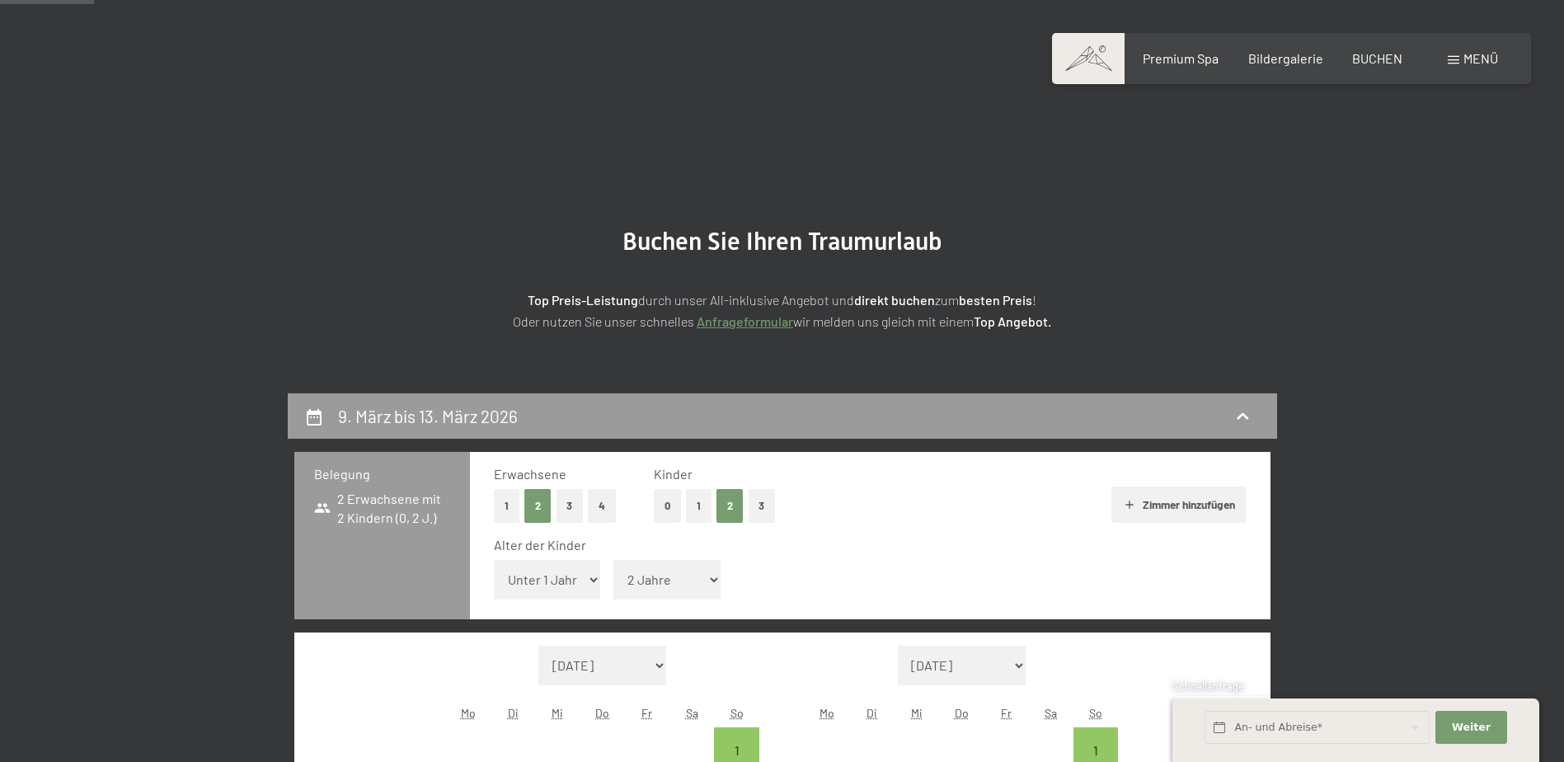
scroll to position [393, 0]
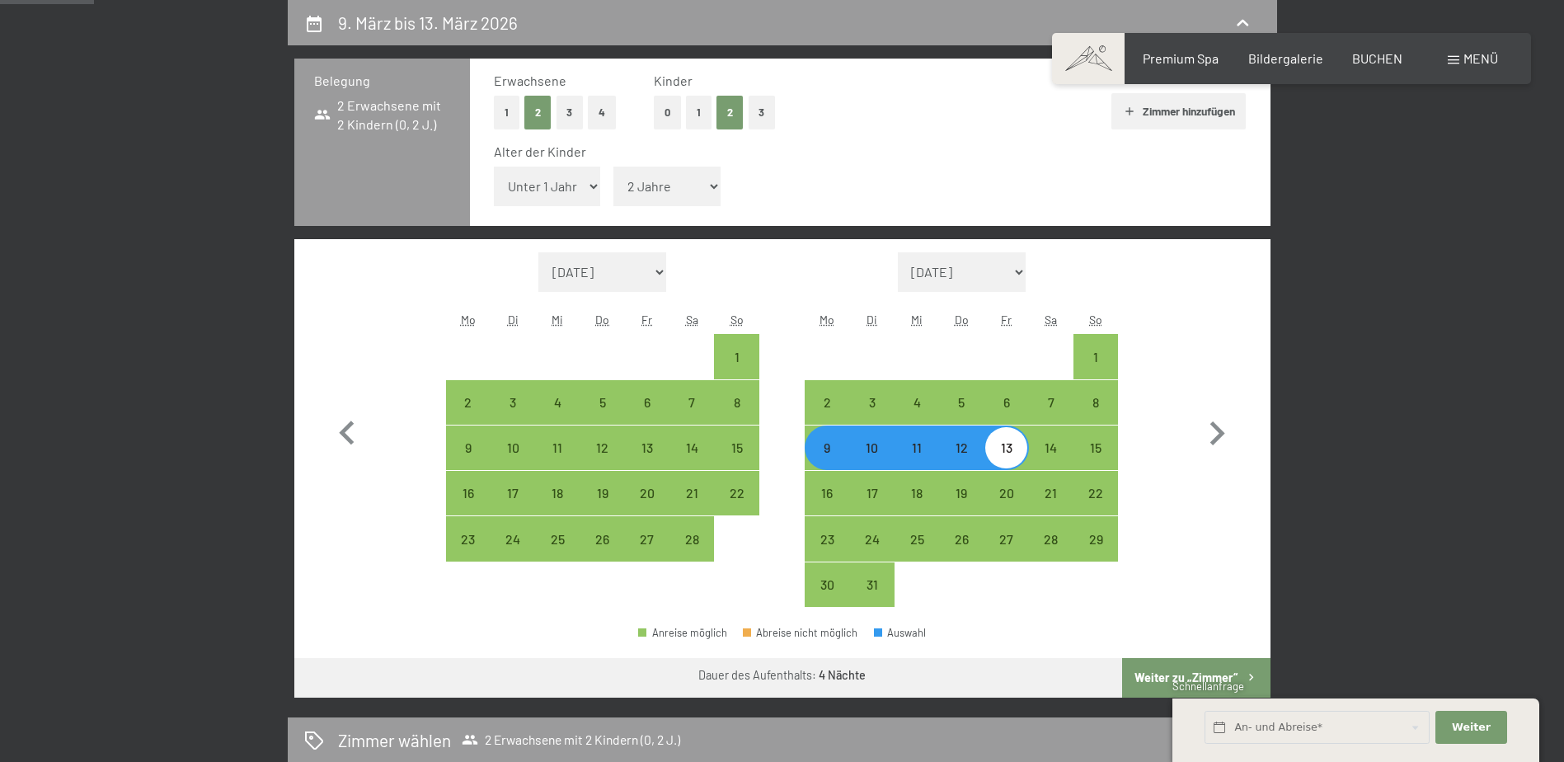
click at [831, 455] on div "9" at bounding box center [826, 461] width 41 height 41
select select "2026-02-01"
select select "2026-03-01"
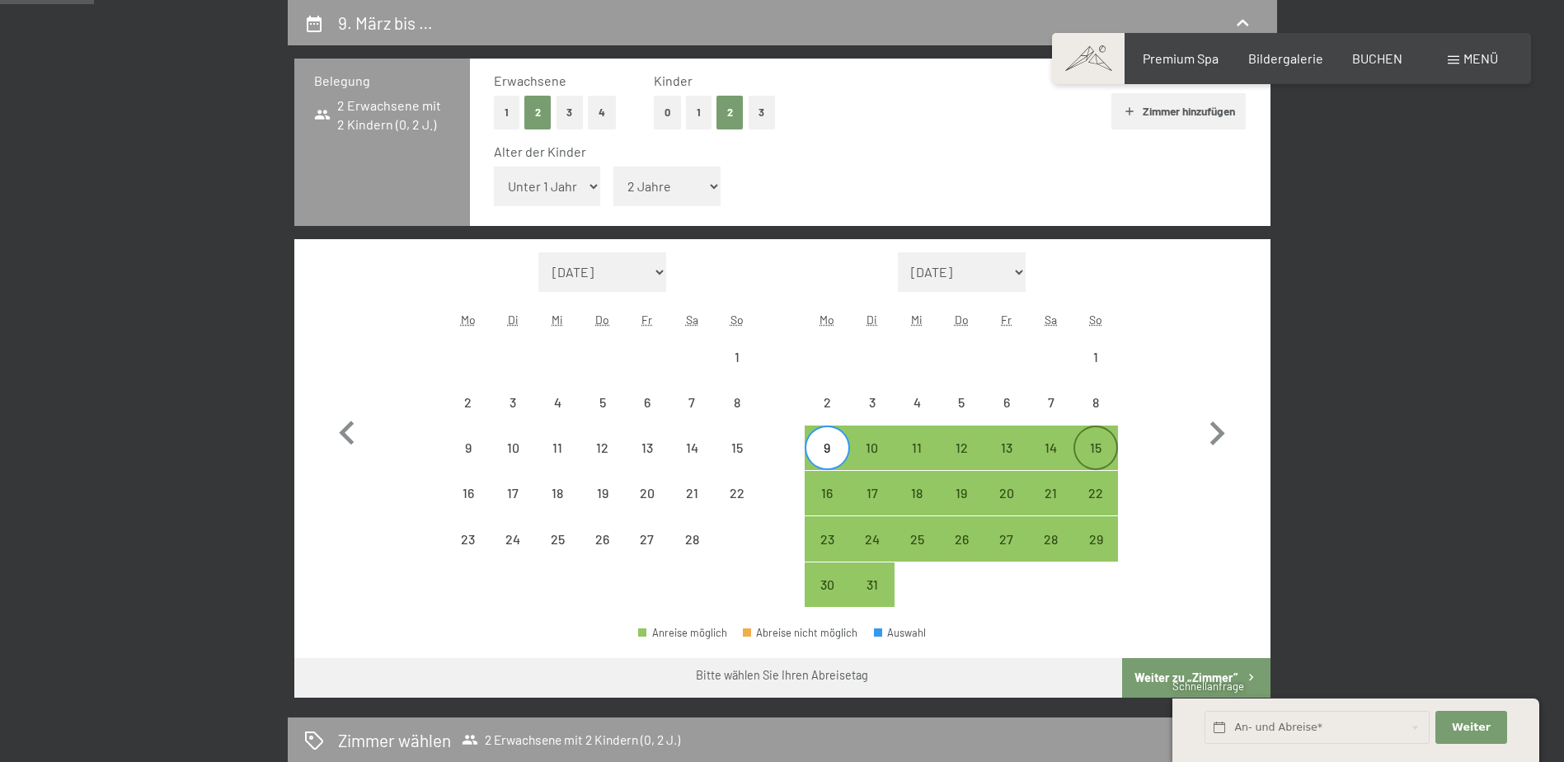
click at [1097, 444] on div "15" at bounding box center [1095, 461] width 41 height 41
select select "2026-02-01"
select select "2026-03-01"
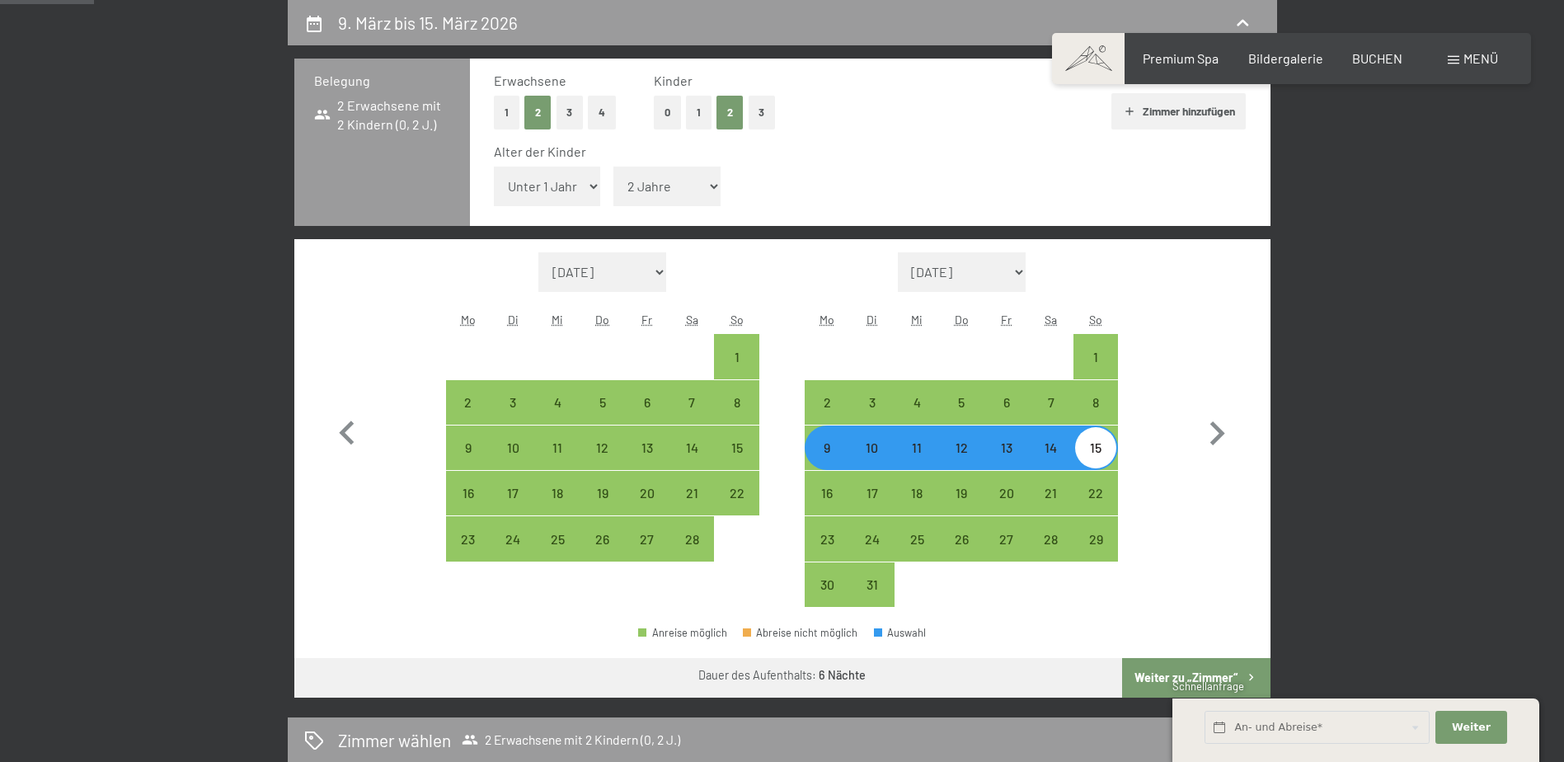
click at [1170, 670] on button "Weiter zu „Zimmer“" at bounding box center [1196, 678] width 148 height 40
select select "2026-02-01"
select select "2026-03-01"
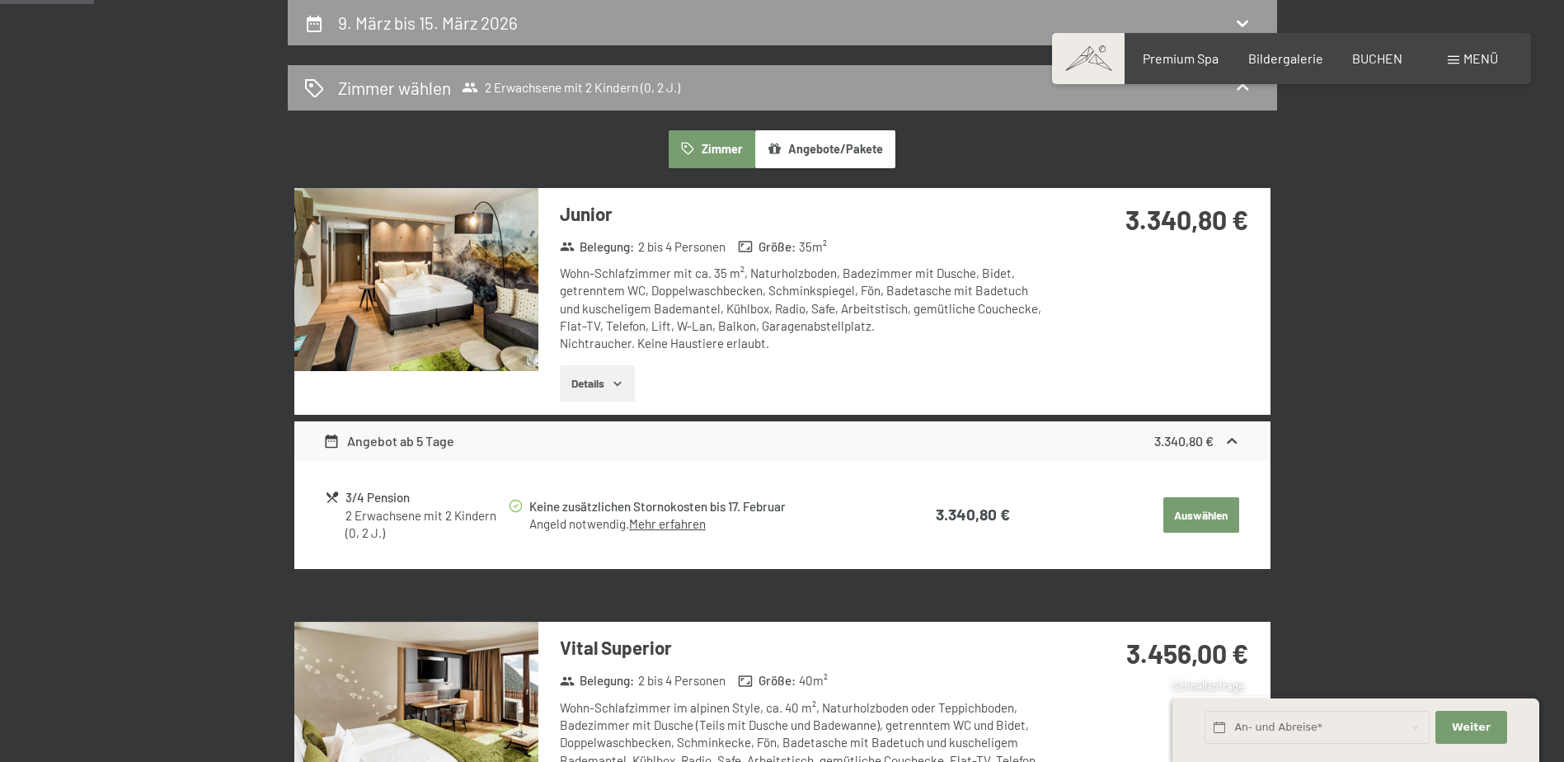
click at [848, 456] on div "Angebot ab 5 Tage 3.340,80 €" at bounding box center [782, 441] width 976 height 40
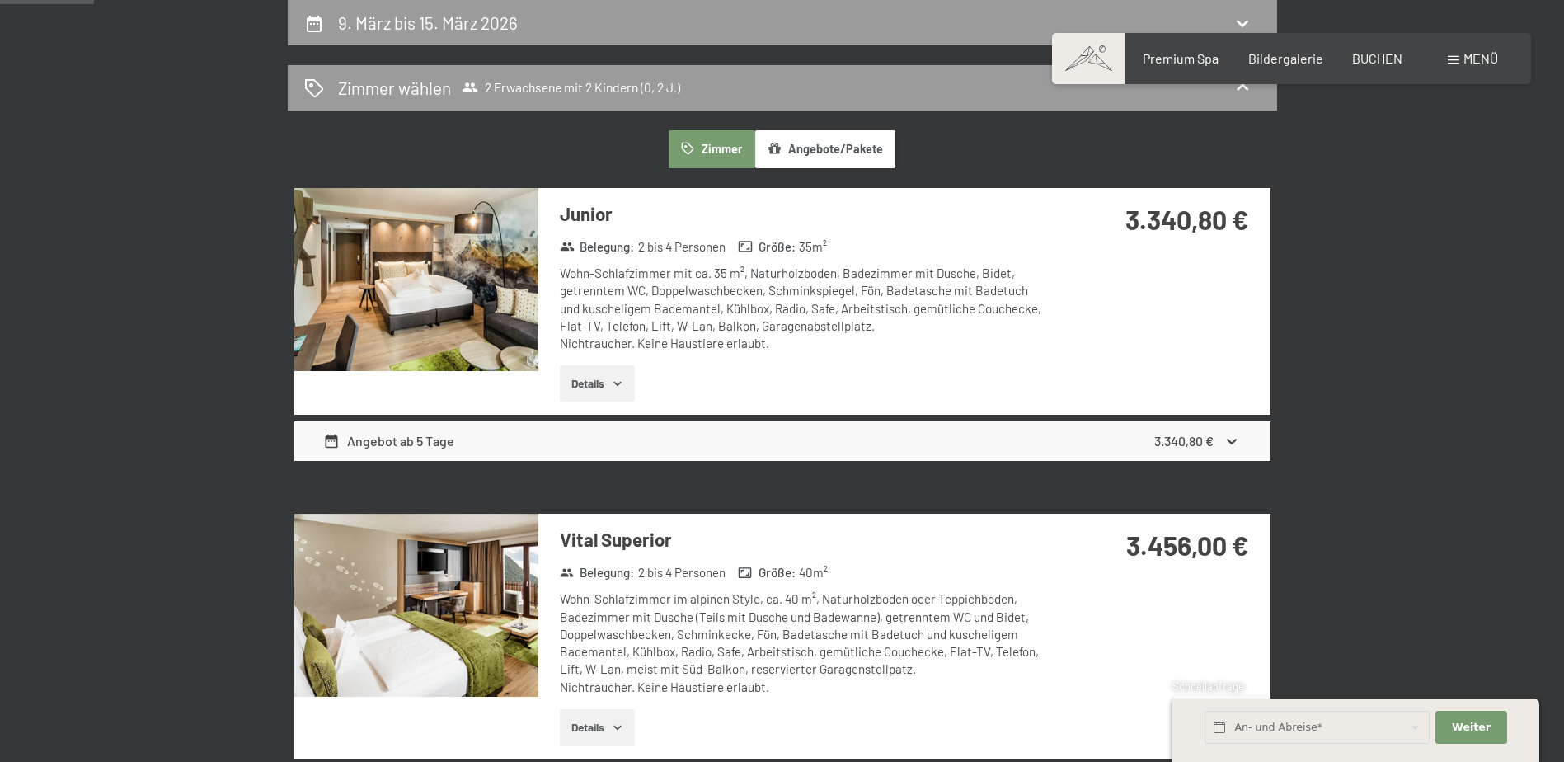
click at [833, 158] on button "Angebote/Pakete" at bounding box center [825, 149] width 140 height 38
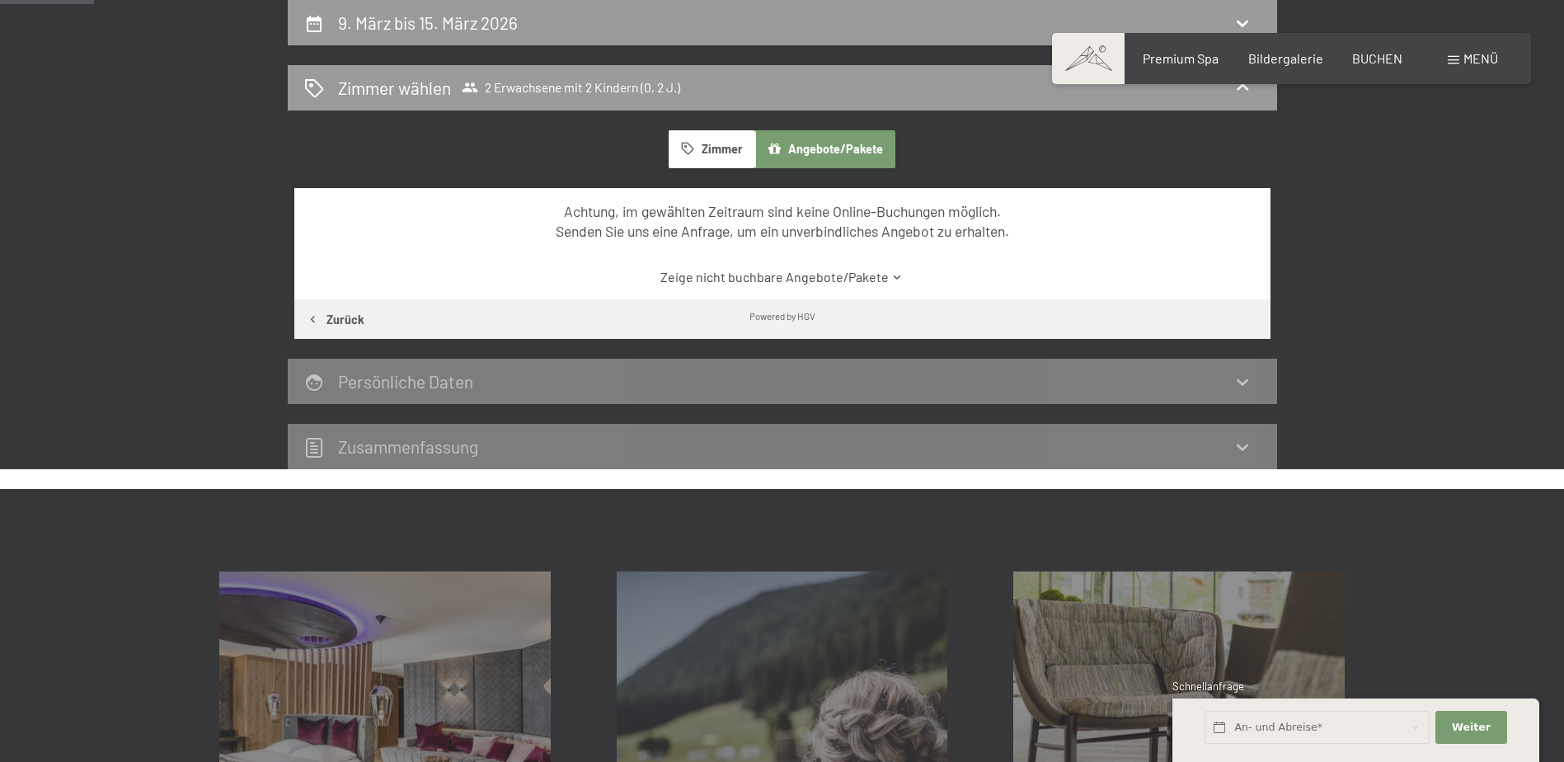
click at [728, 147] on button "Zimmer" at bounding box center [712, 149] width 86 height 38
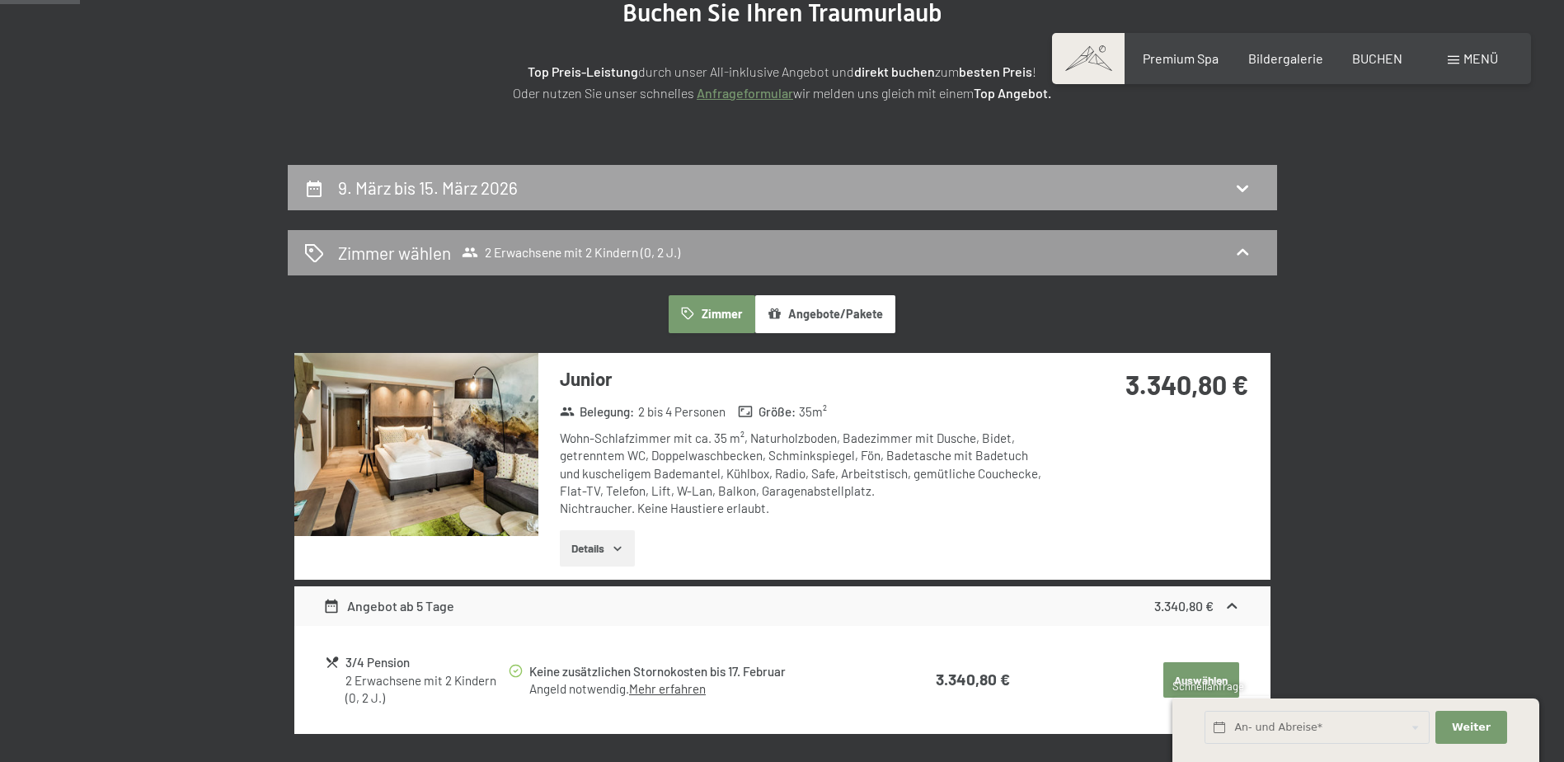
click at [648, 195] on div "9. März bis 15. März 2026" at bounding box center [782, 188] width 956 height 24
select select "2"
select select "2026-02-01"
select select "2026-03-01"
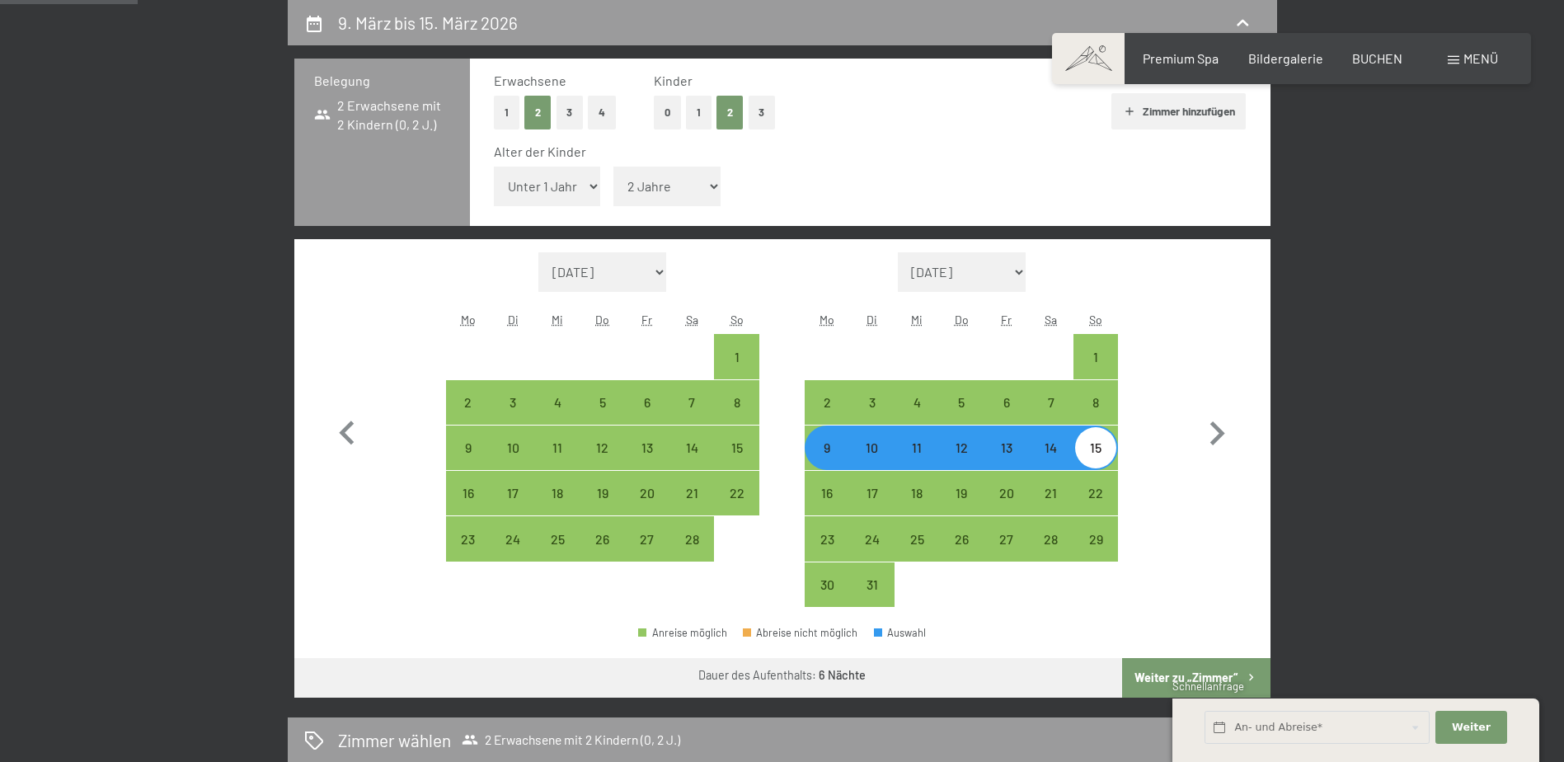
click at [815, 457] on div "9" at bounding box center [826, 461] width 41 height 41
select select "2026-02-01"
select select "2026-03-01"
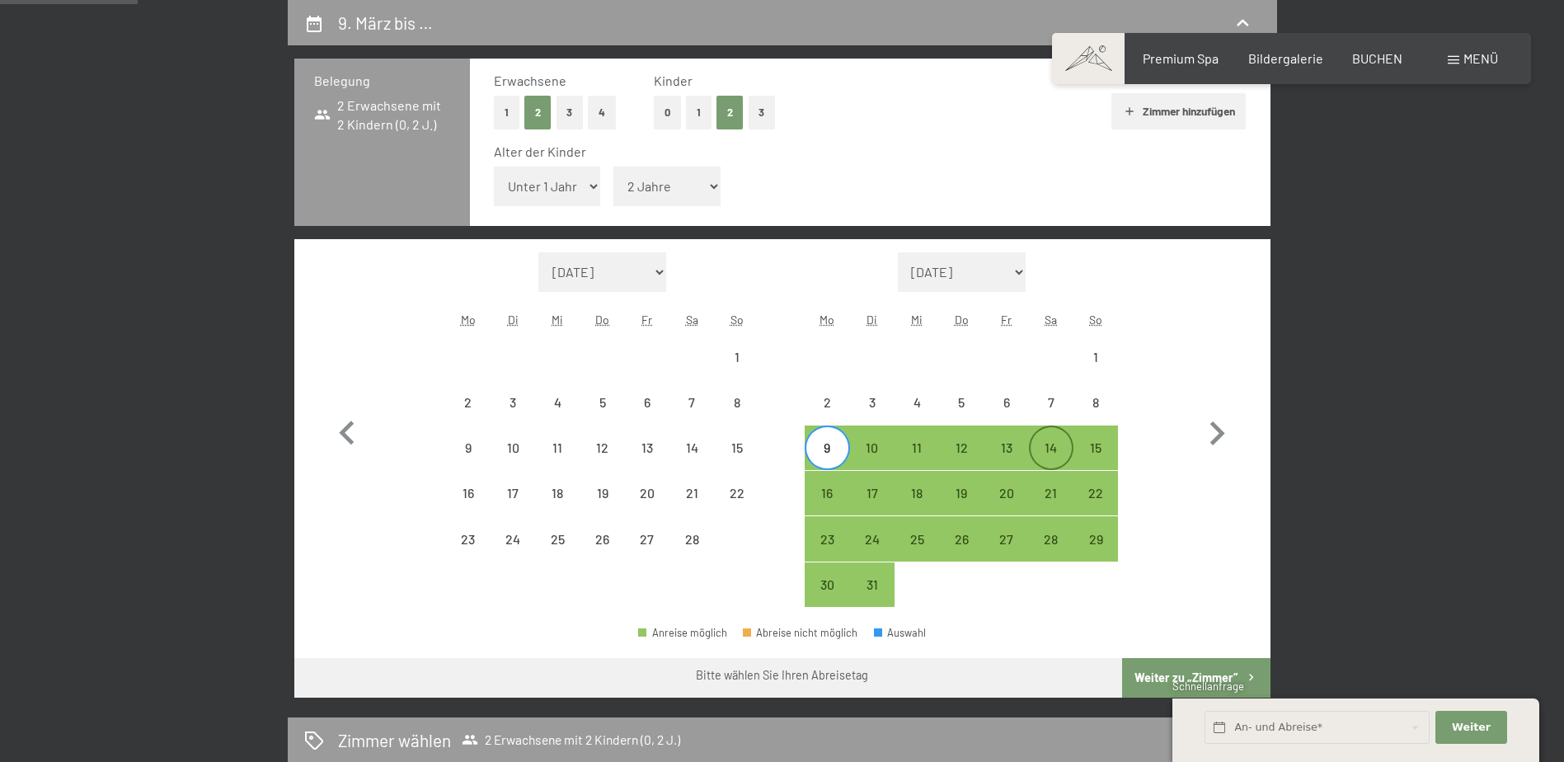
click at [1064, 454] on div "14" at bounding box center [1051, 461] width 41 height 41
select select "2026-02-01"
select select "2026-03-01"
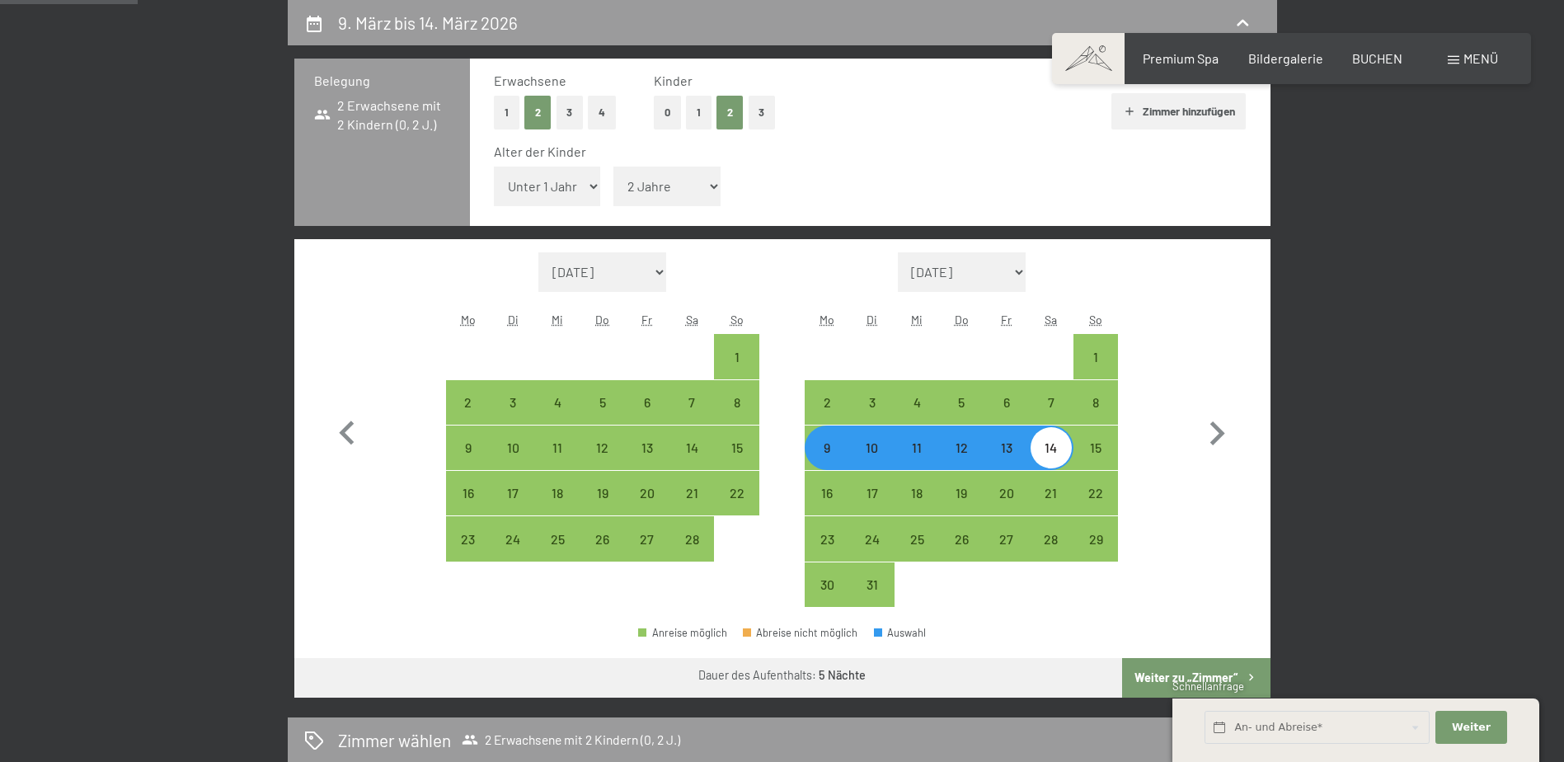
click at [1196, 666] on button "Weiter zu „Zimmer“" at bounding box center [1196, 678] width 148 height 40
select select "2026-02-01"
select select "2026-03-01"
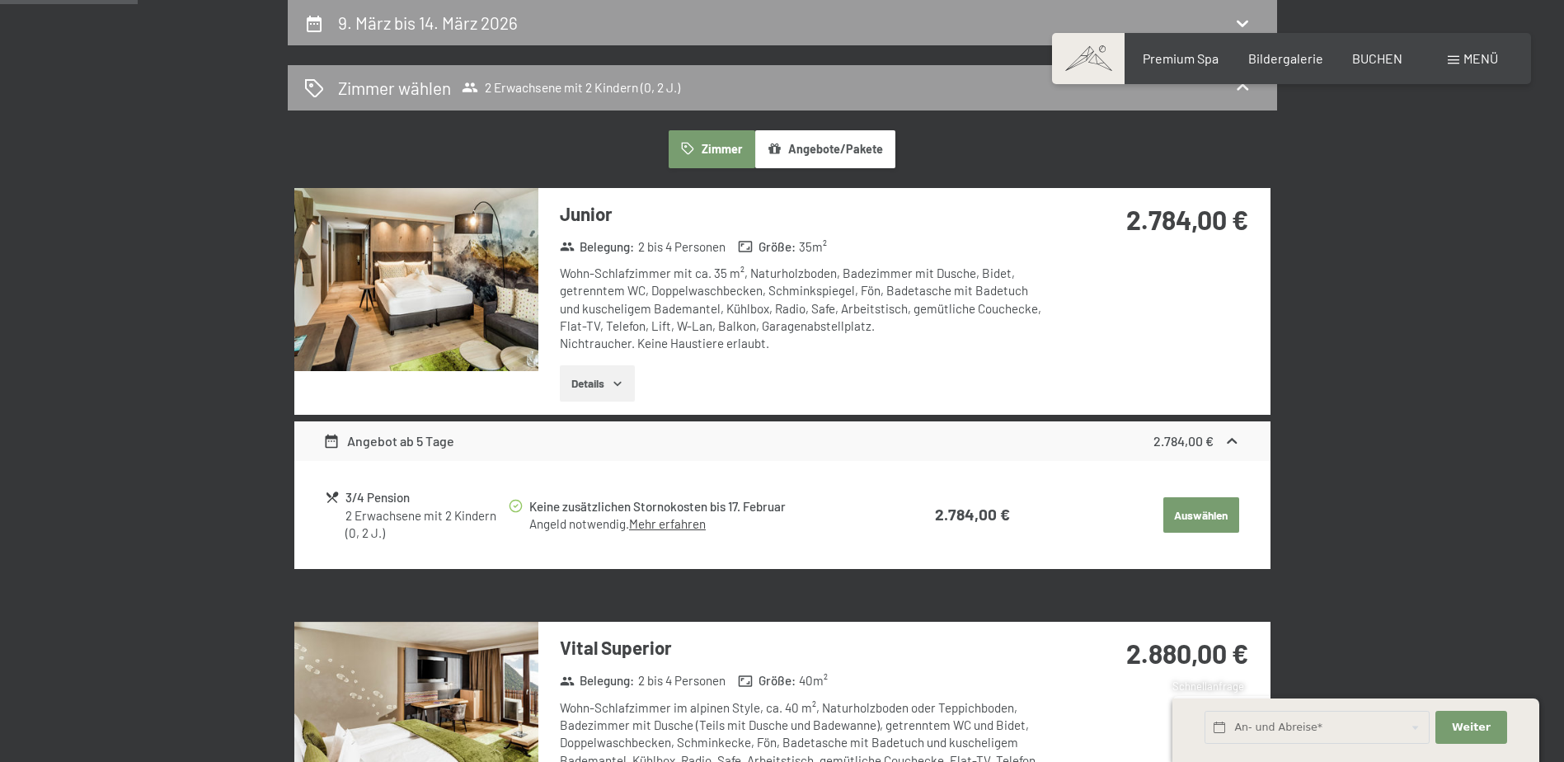
click at [843, 150] on button "Angebote/Pakete" at bounding box center [825, 149] width 140 height 38
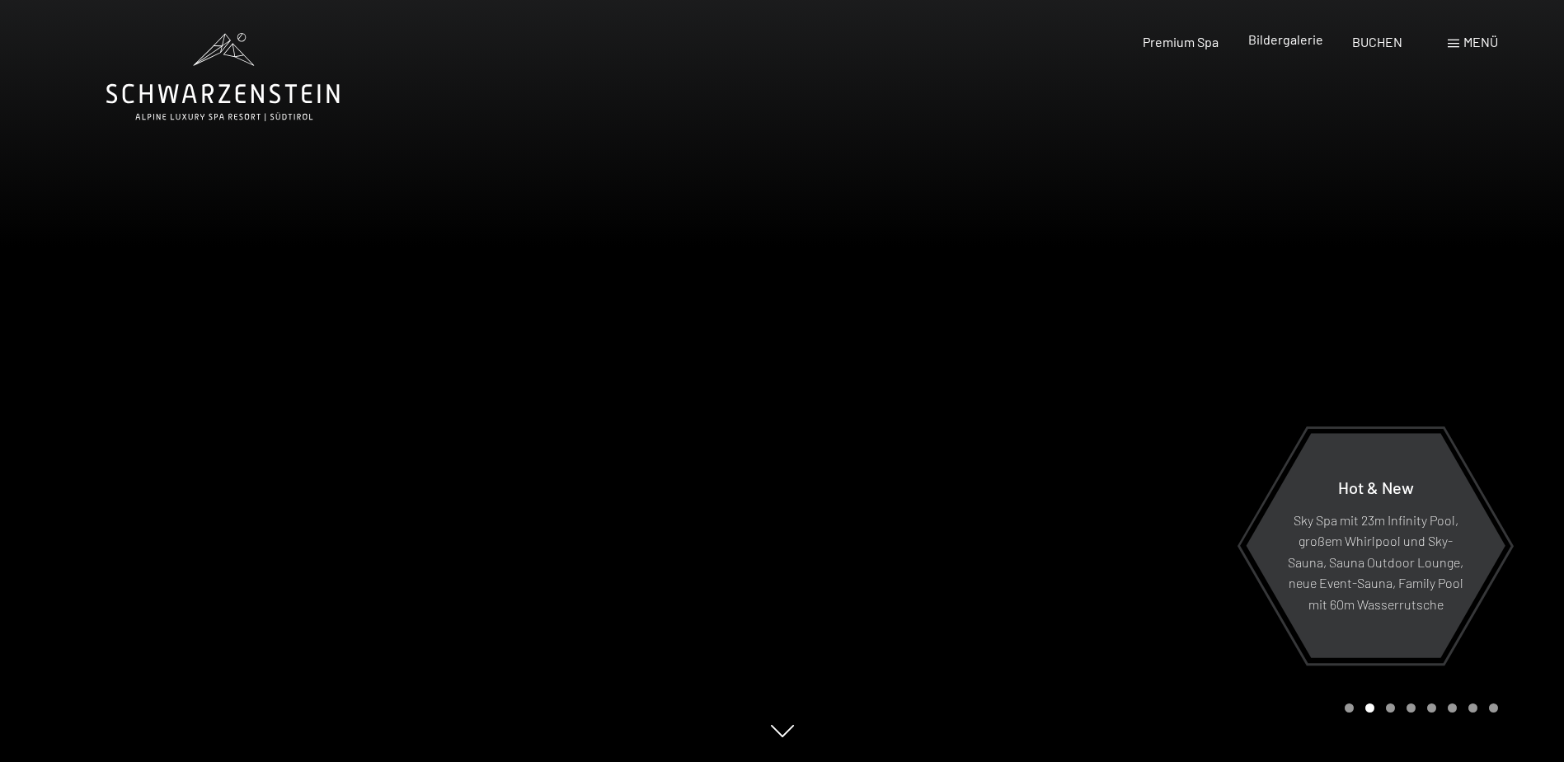
click at [1288, 45] on span "Bildergalerie" at bounding box center [1285, 39] width 75 height 16
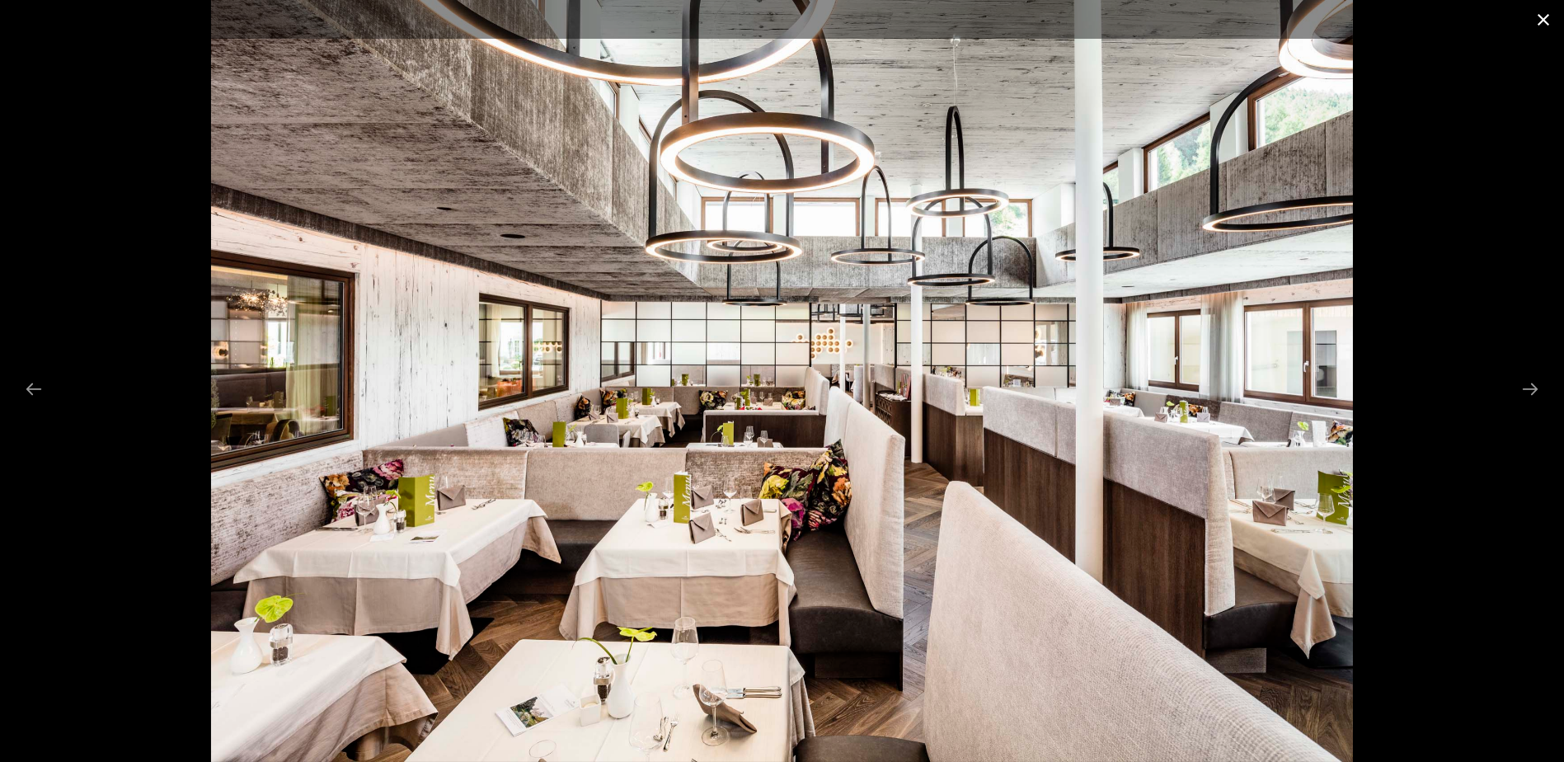
click at [1540, 16] on button "Close gallery" at bounding box center [1543, 19] width 41 height 39
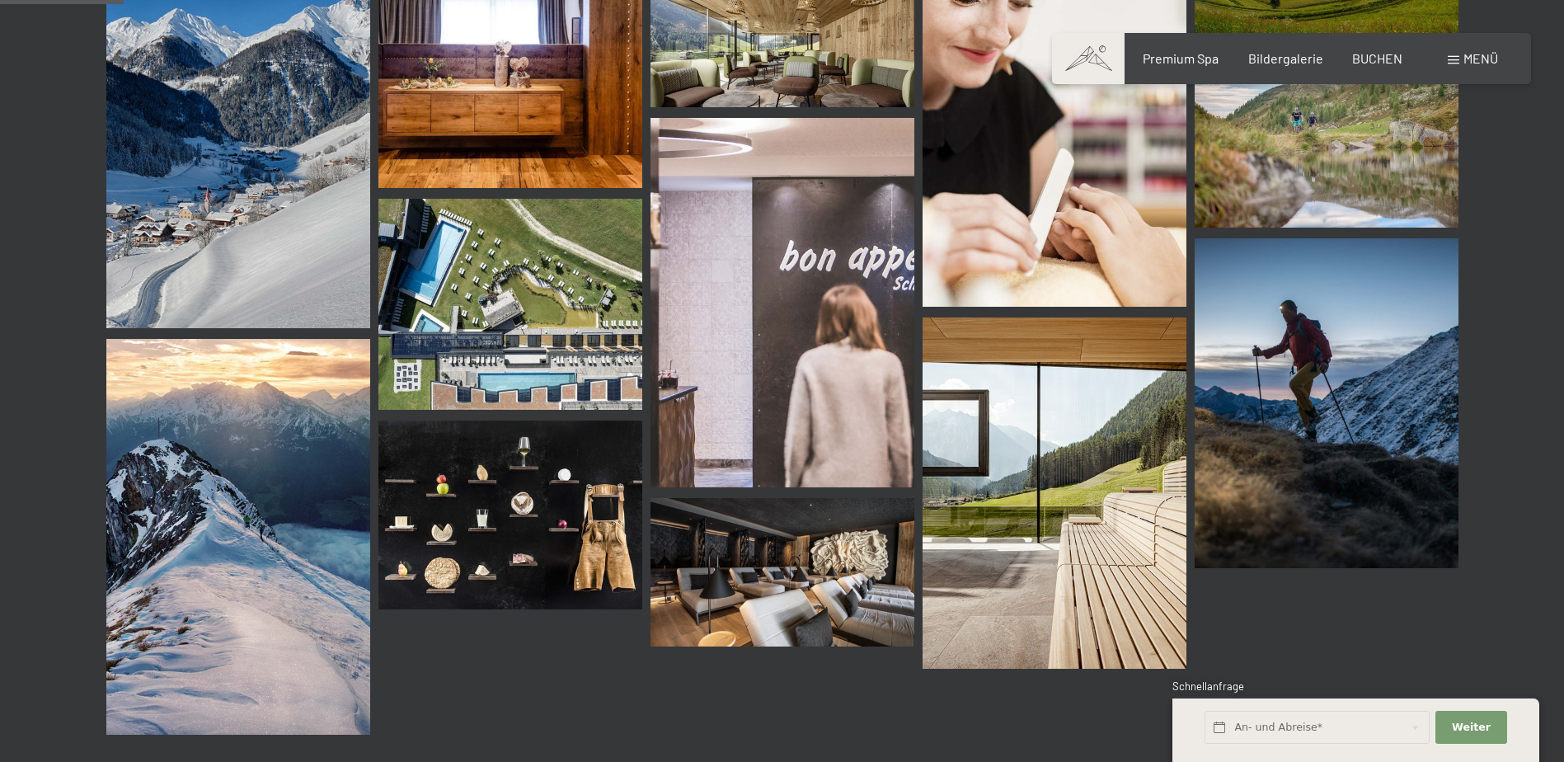
scroll to position [1649, 0]
